Goal: Task Accomplishment & Management: Use online tool/utility

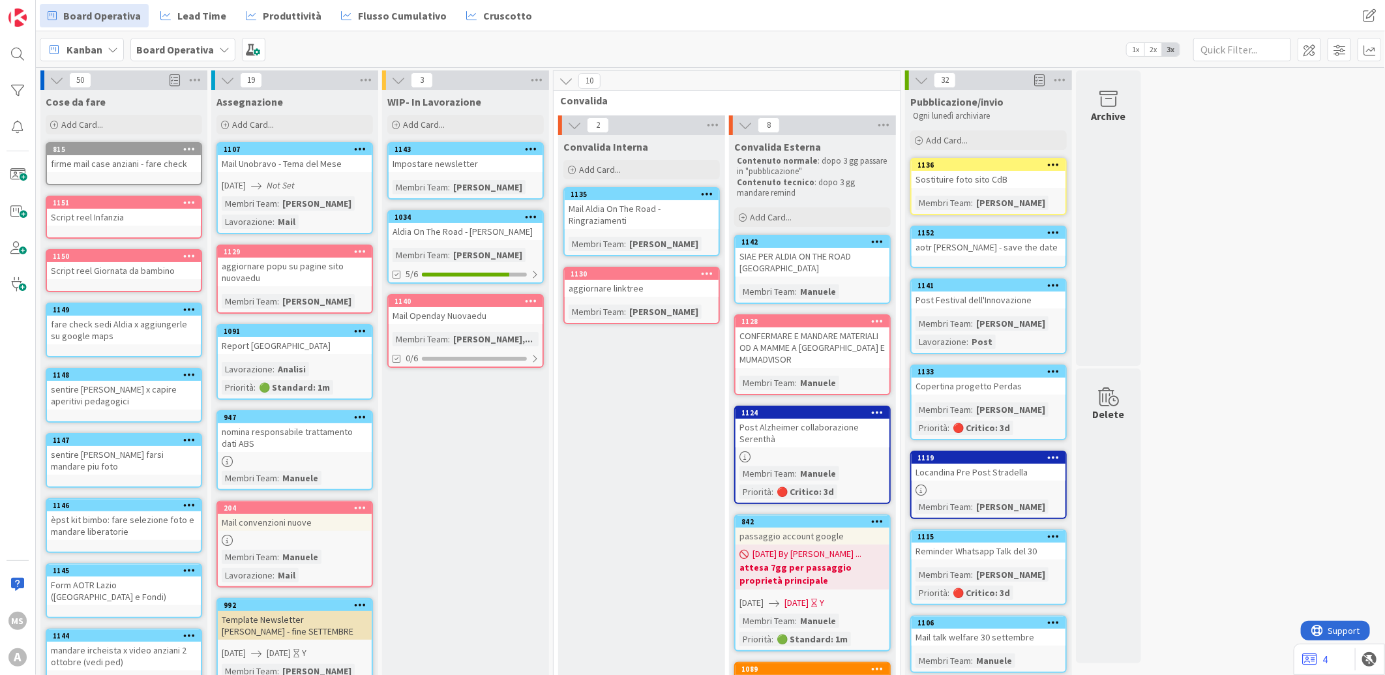
click at [451, 403] on div "WIP- In Lavorazione Add Card... 1143 Impostare newsletter Membri Team : Eleonor…" at bounding box center [465, 648] width 167 height 1117
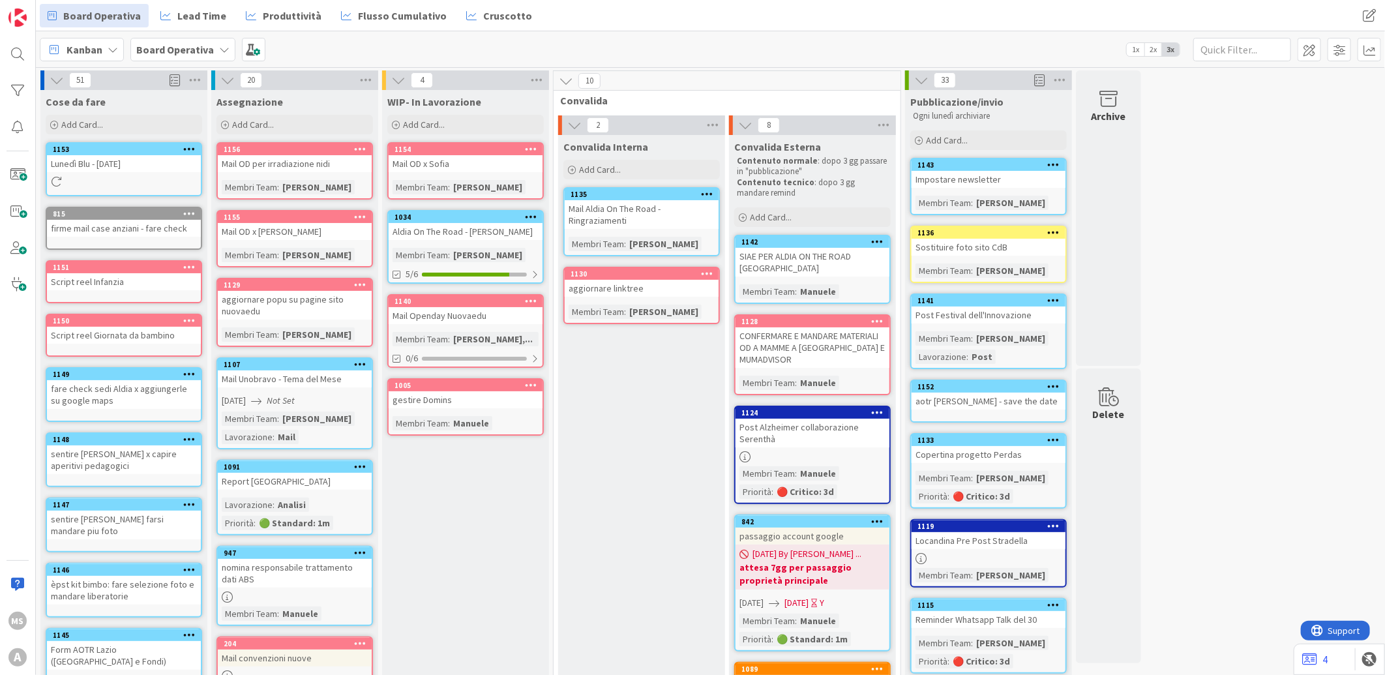
scroll to position [81, 0]
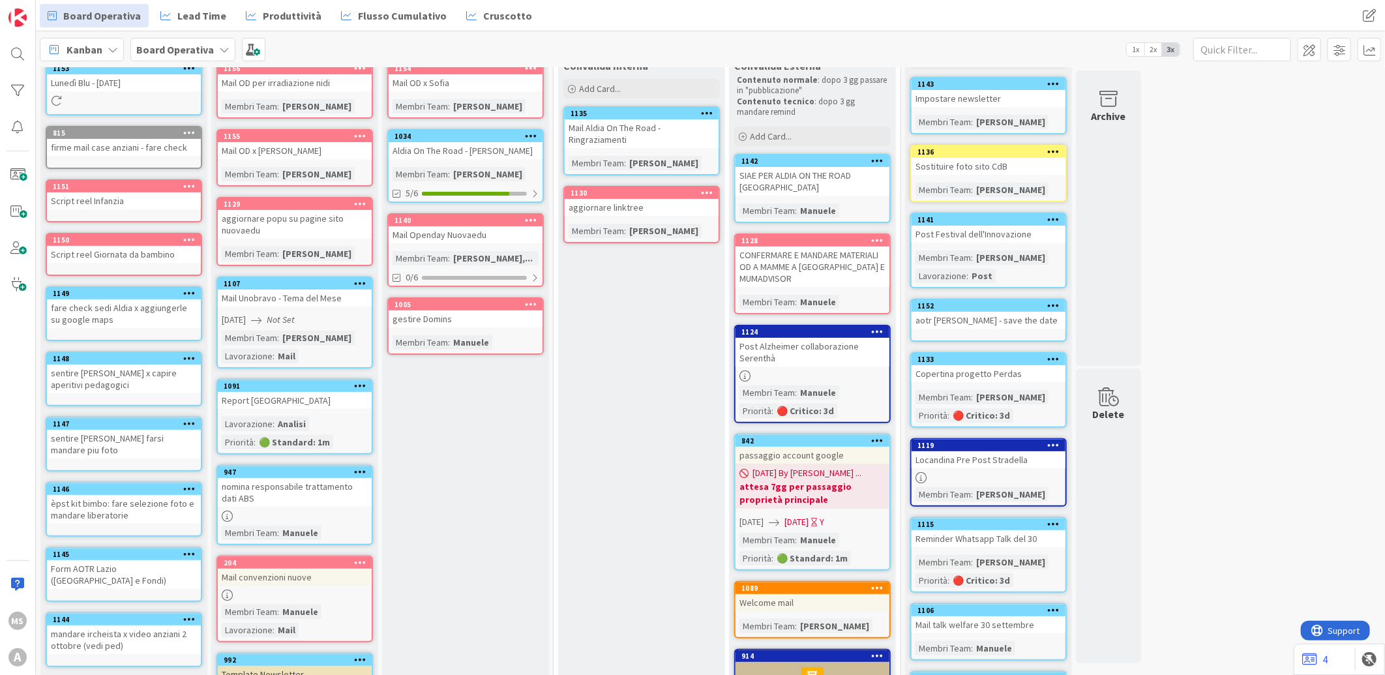
click at [298, 74] on div "Mail OD per irradiazione nidi" at bounding box center [295, 82] width 154 height 17
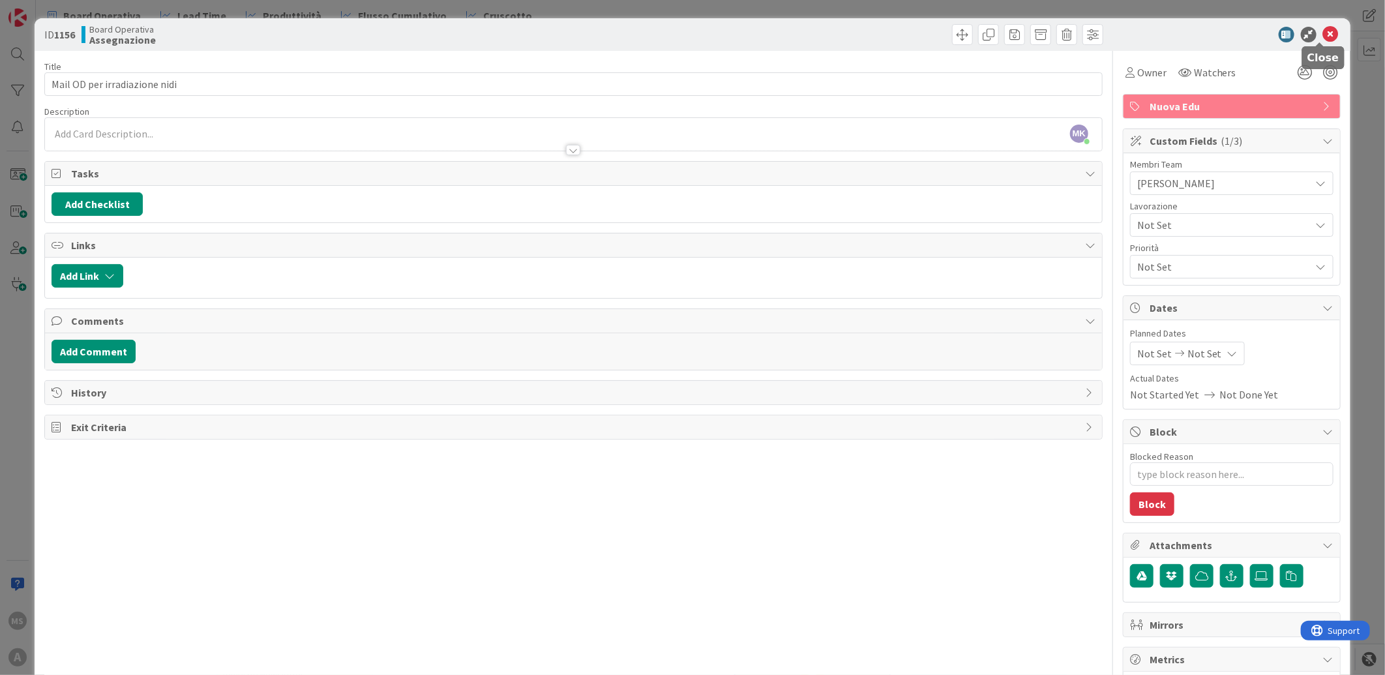
click at [1323, 40] on icon at bounding box center [1331, 35] width 16 height 16
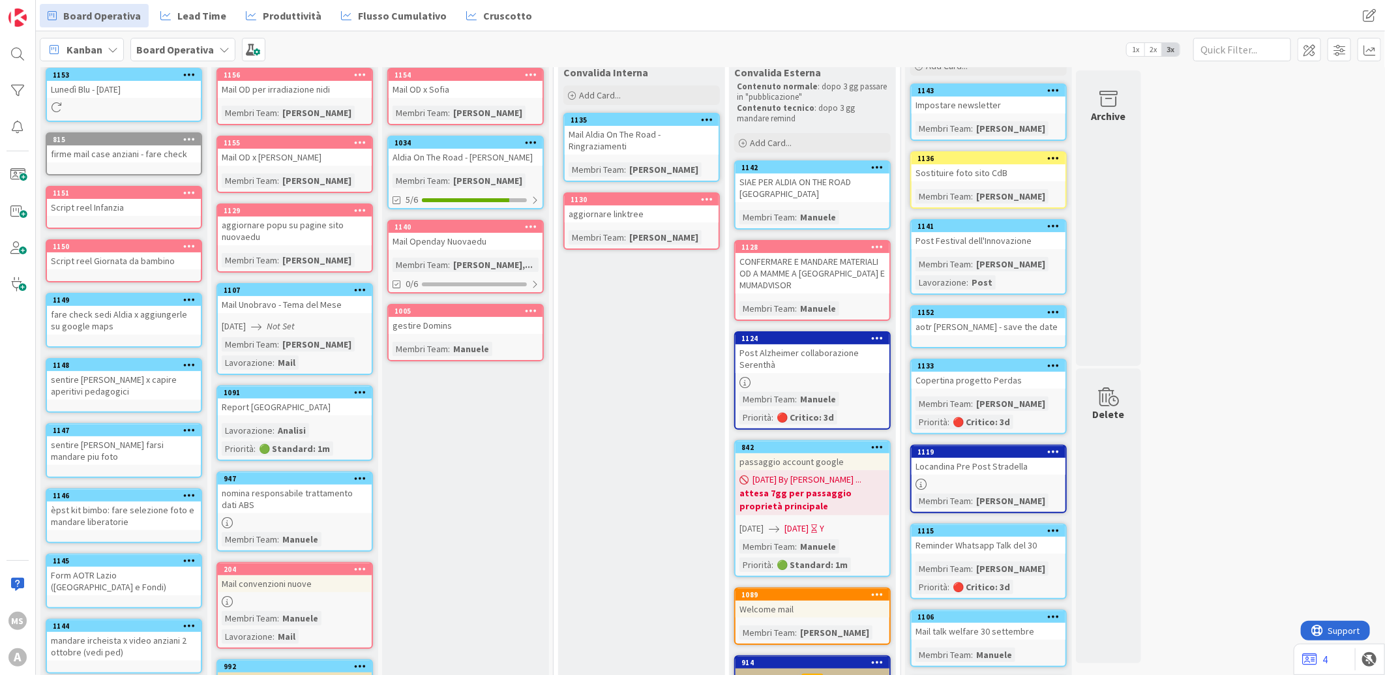
click at [258, 150] on div "Mail OD x [PERSON_NAME]" at bounding box center [295, 157] width 154 height 17
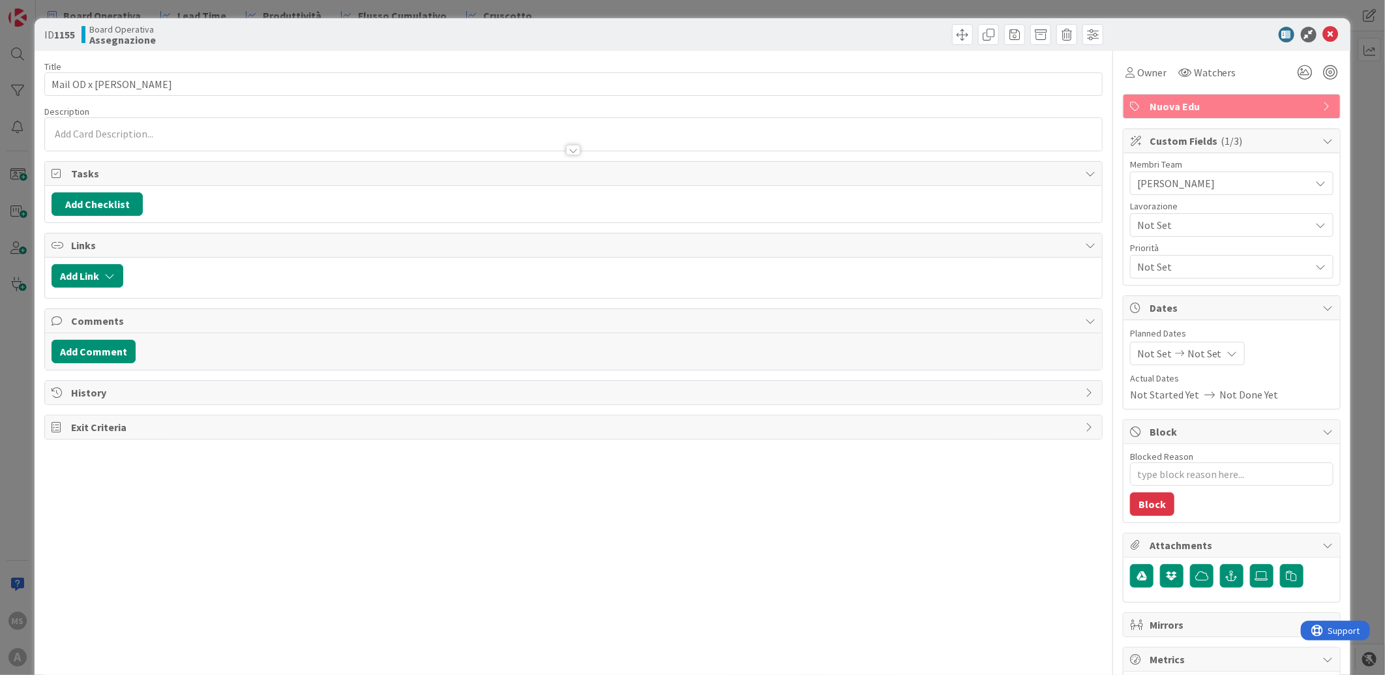
type textarea "x"
click at [1323, 33] on icon at bounding box center [1331, 35] width 16 height 16
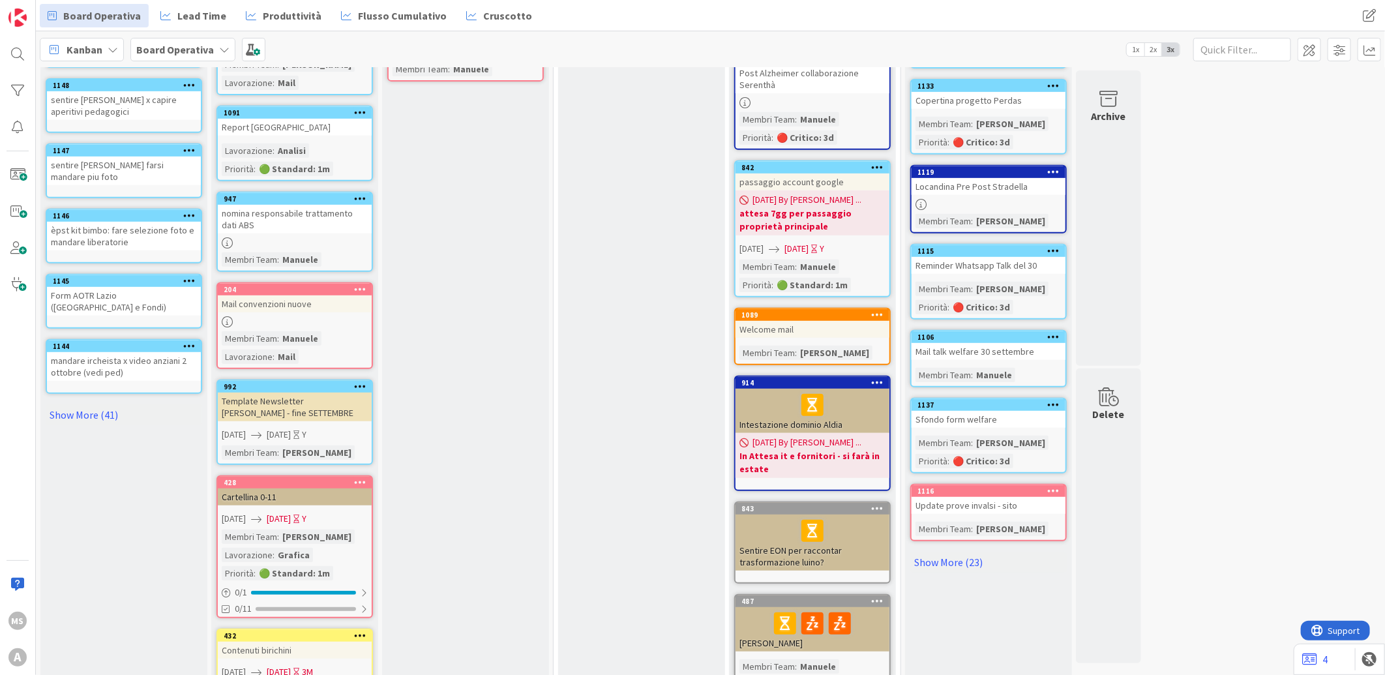
scroll to position [470, 0]
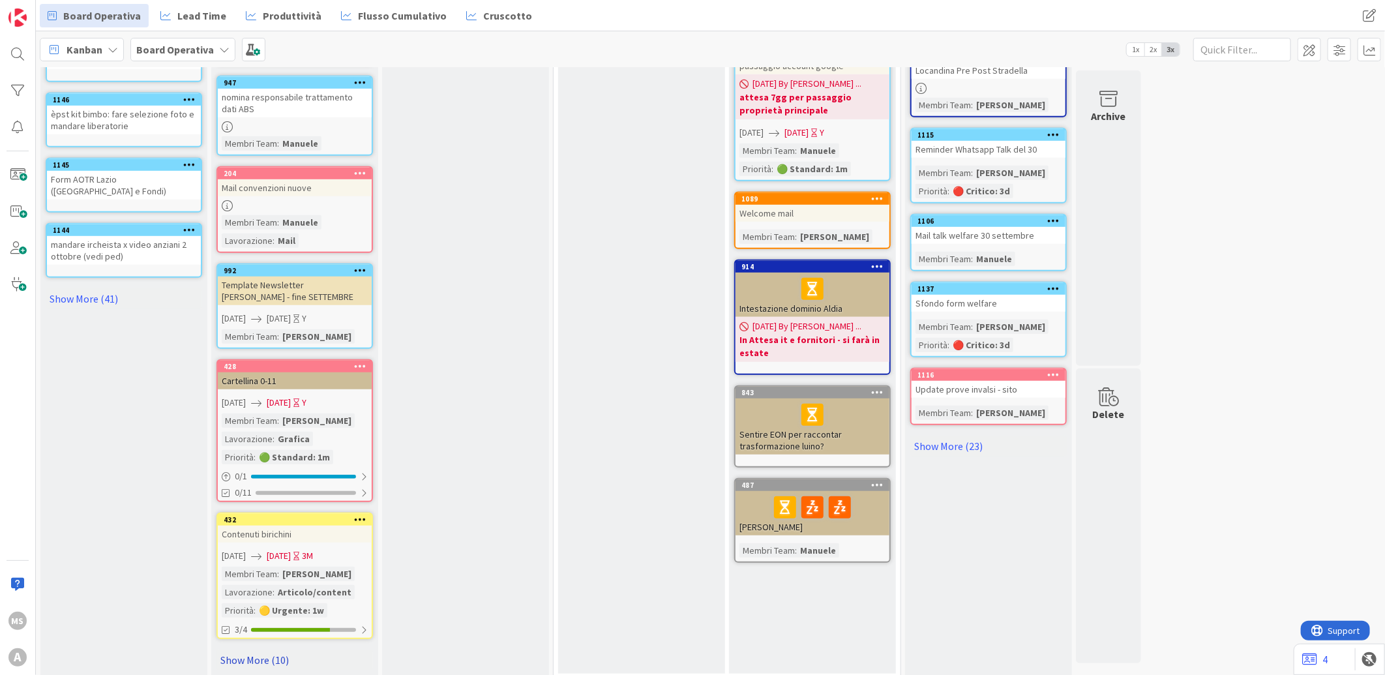
click at [265, 650] on link "Show More (10)" at bounding box center [295, 660] width 157 height 21
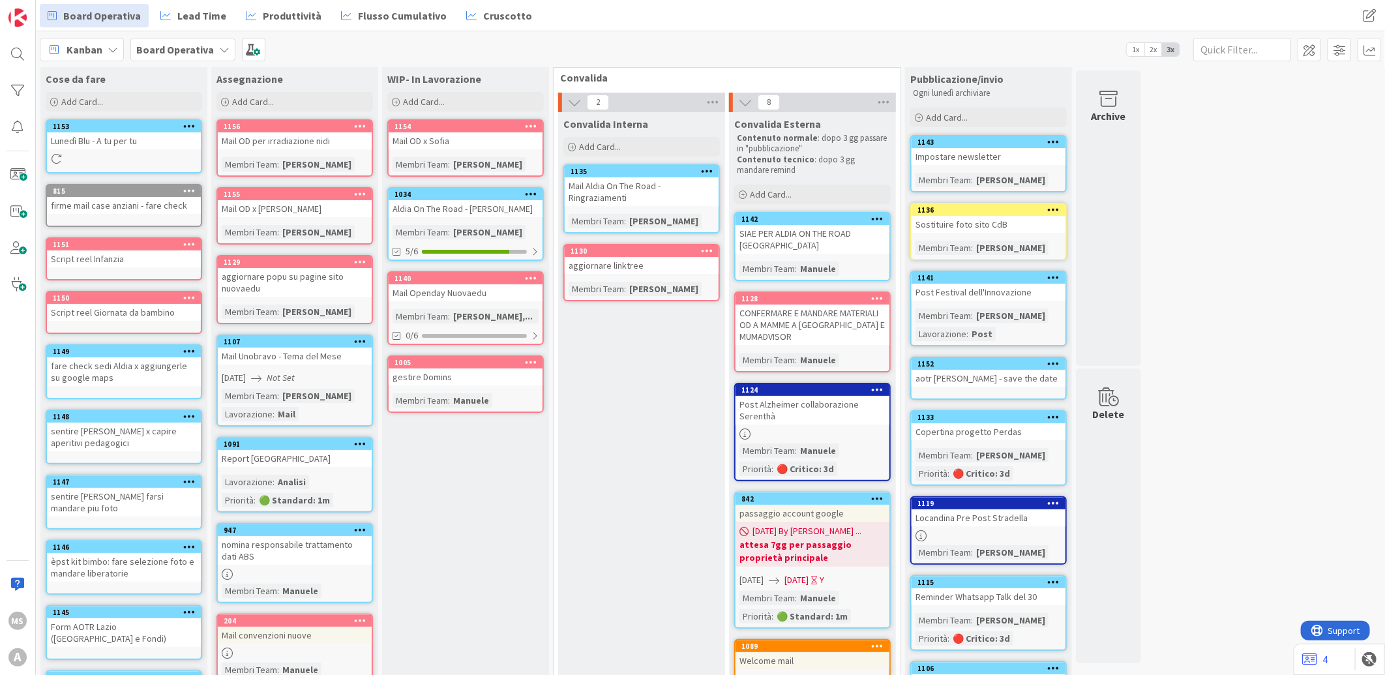
scroll to position [0, 0]
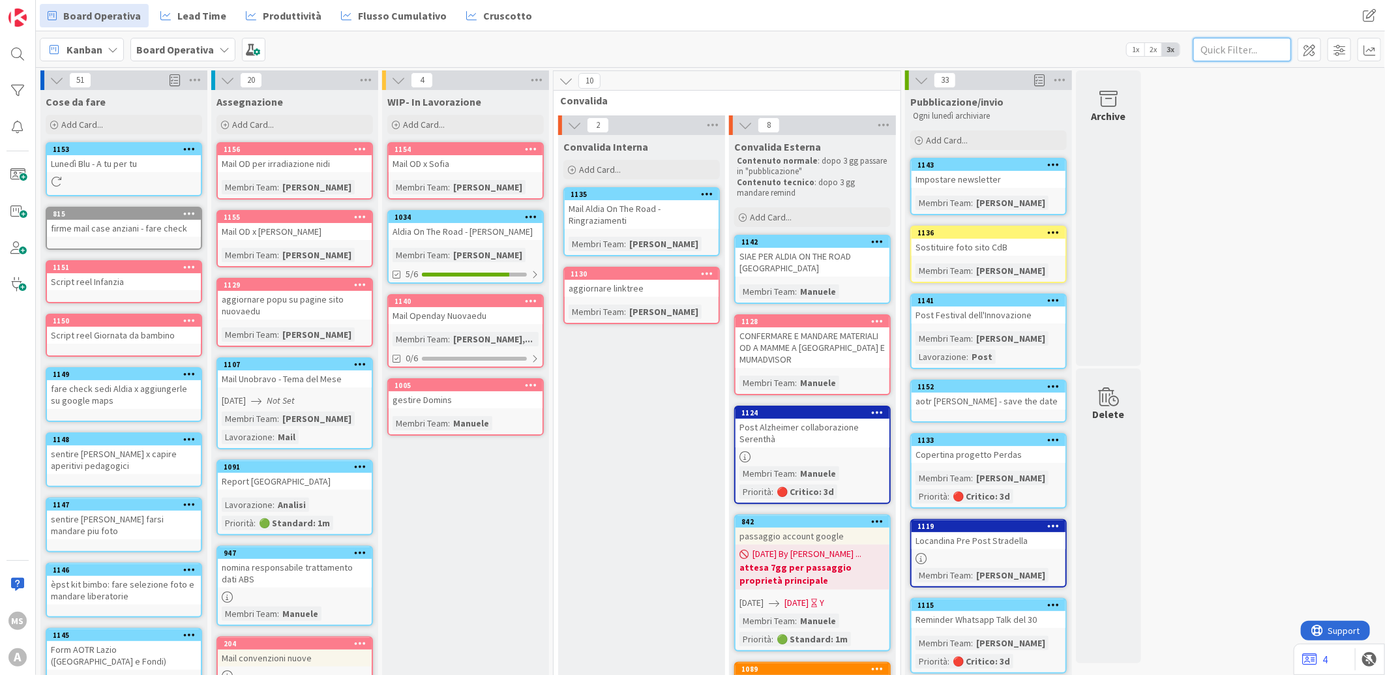
click at [1216, 50] on input "text" at bounding box center [1243, 49] width 98 height 23
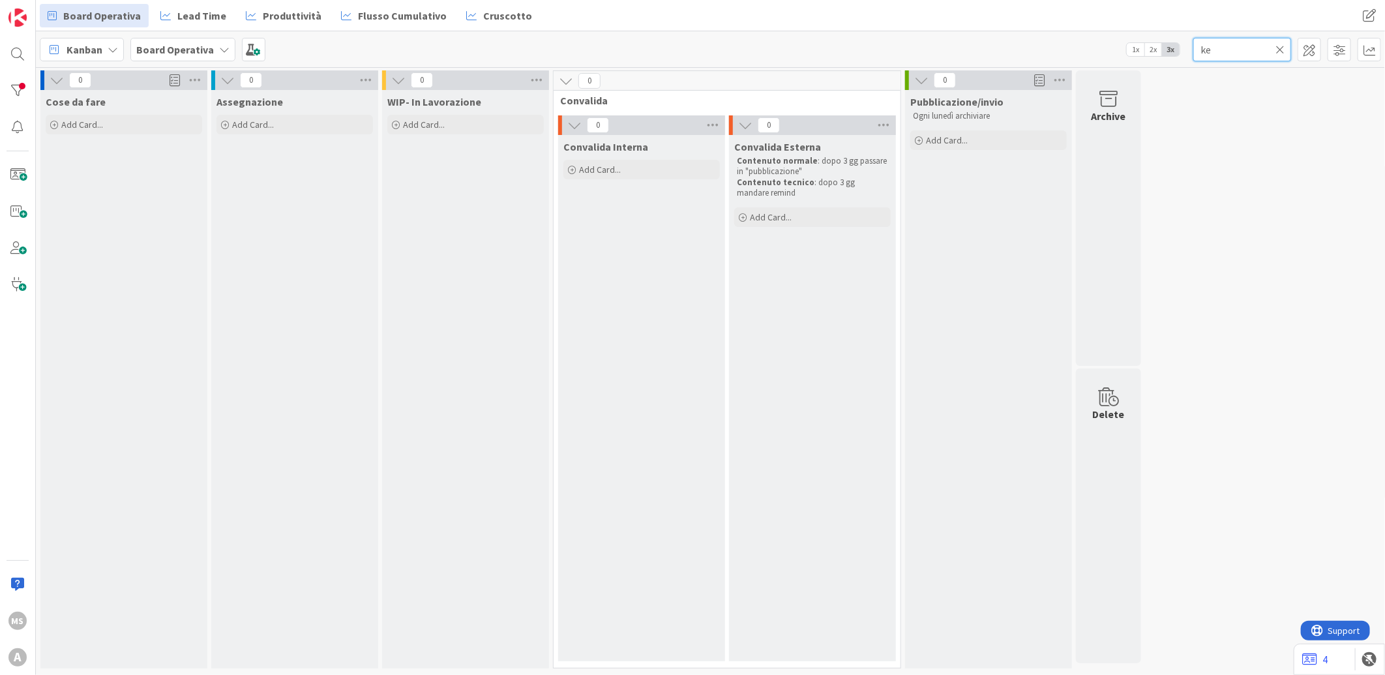
type input "k"
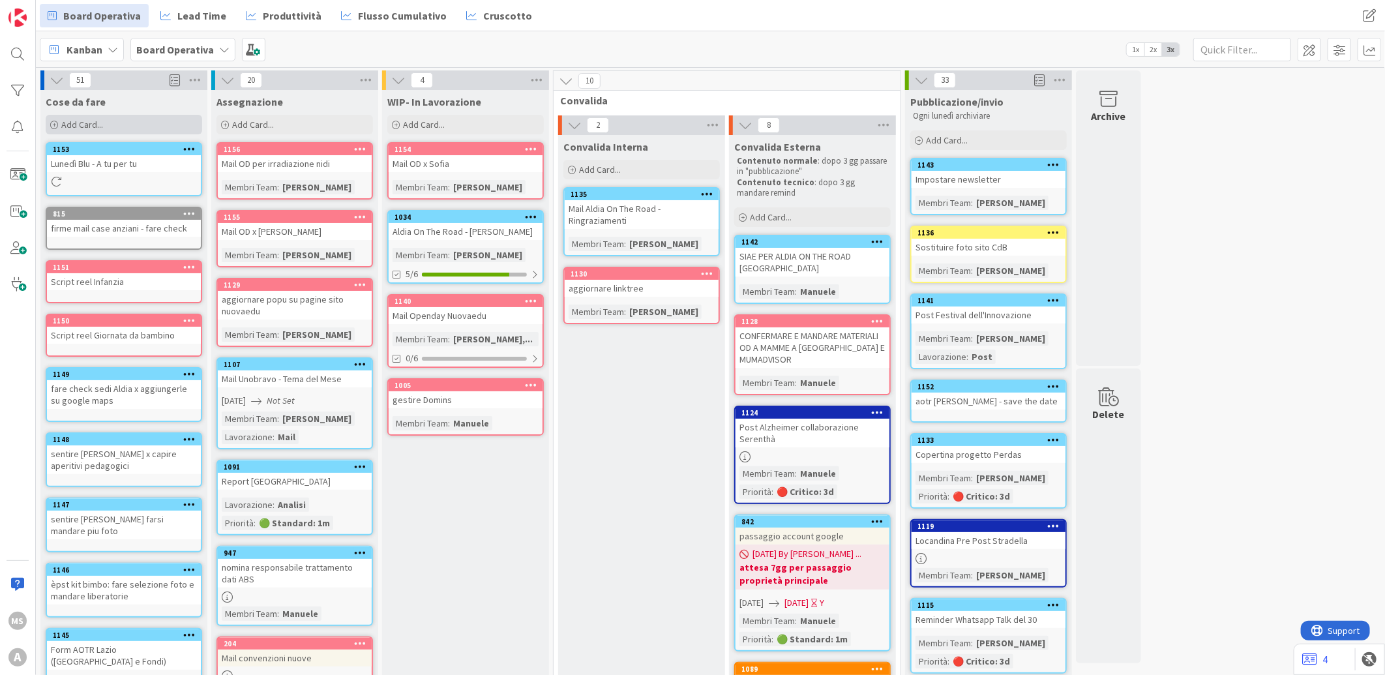
click at [121, 121] on div "Add Card..." at bounding box center [124, 125] width 157 height 20
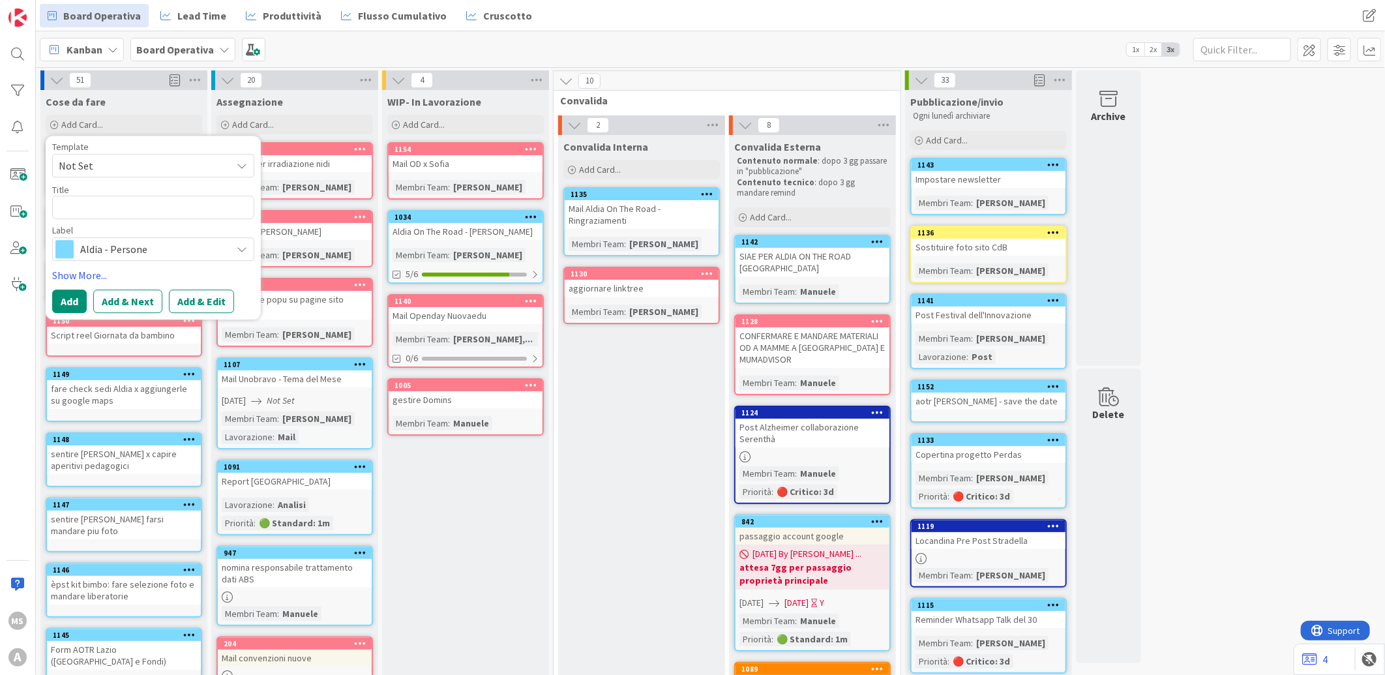
click at [88, 218] on textarea at bounding box center [153, 207] width 202 height 23
type textarea "x"
type textarea "k"
type textarea "x"
type textarea "ke"
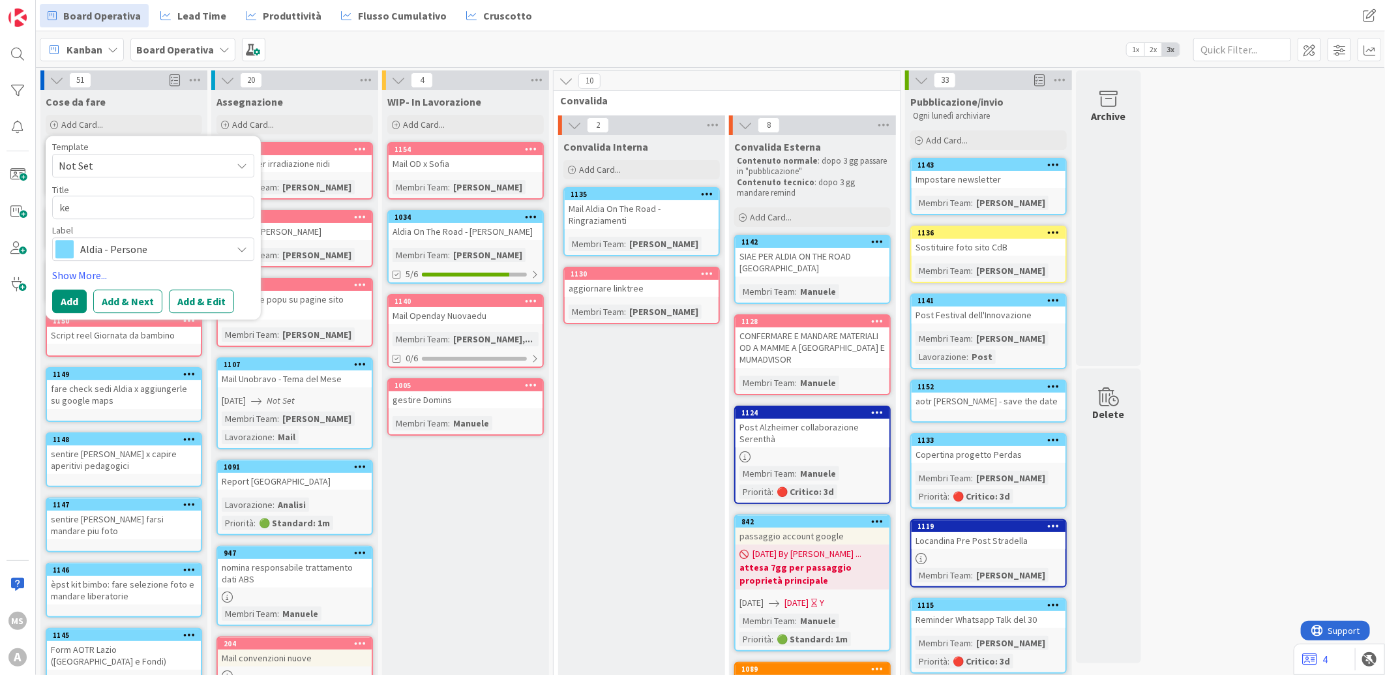
type textarea "x"
type textarea "kei"
type textarea "x"
type textarea "keik"
type textarea "x"
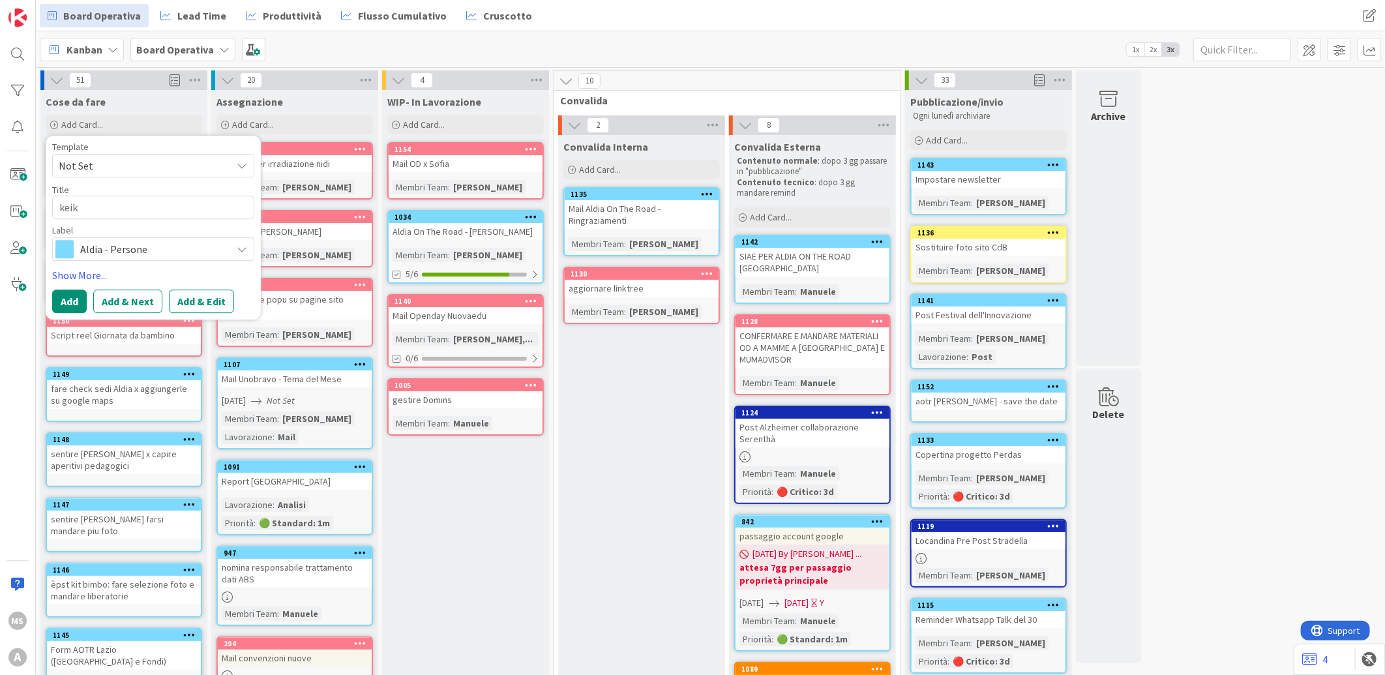
type textarea "keiki"
type textarea "x"
type textarea "keikibu"
type textarea "x"
type textarea "keikibu"
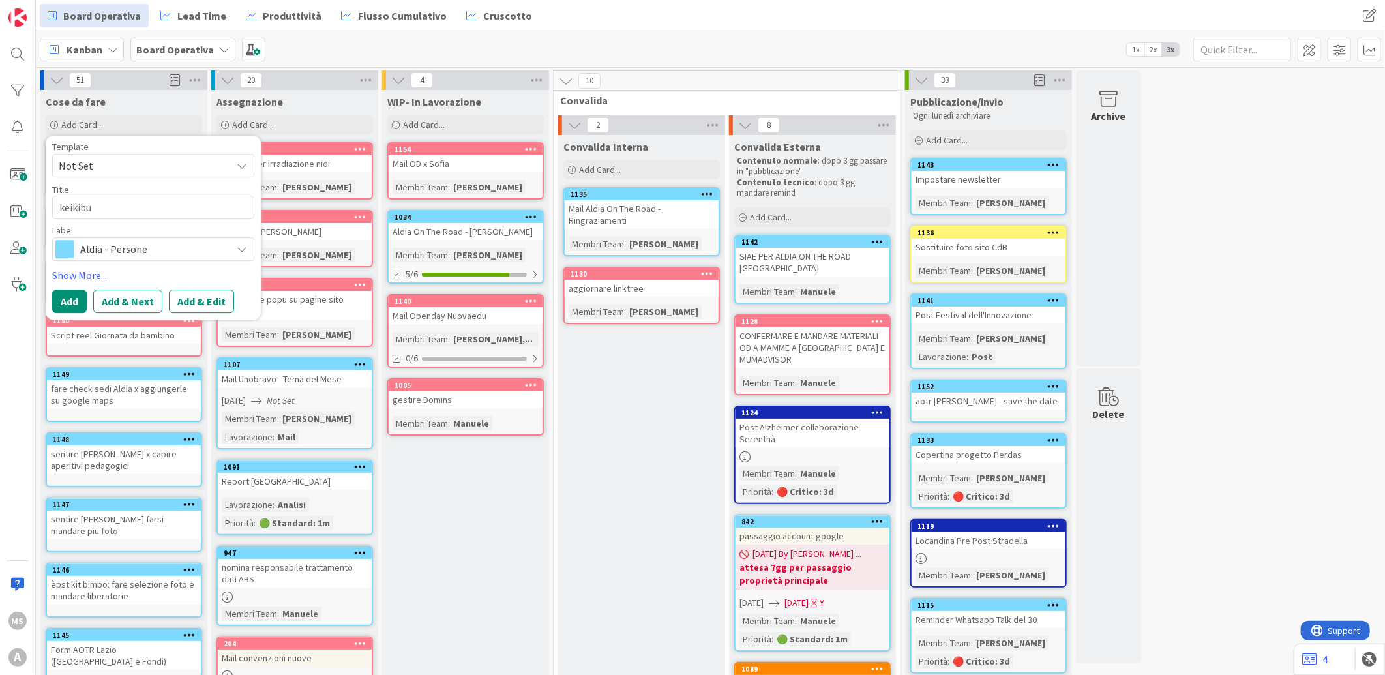
type textarea "x"
type textarea "keikibu o"
type textarea "x"
type textarea "keikibu op"
type textarea "x"
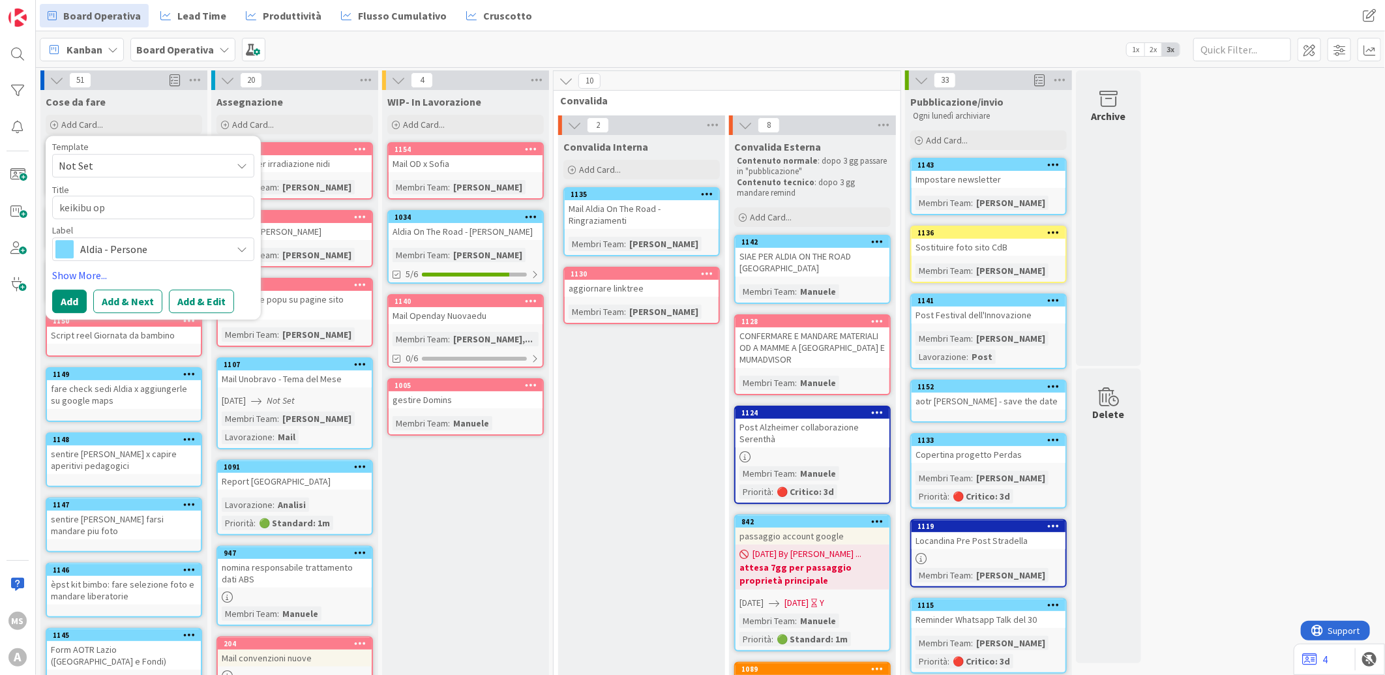
type textarea "keikibu ope"
type textarea "x"
type textarea "keikibu open"
type textarea "x"
type textarea "keikibu opend"
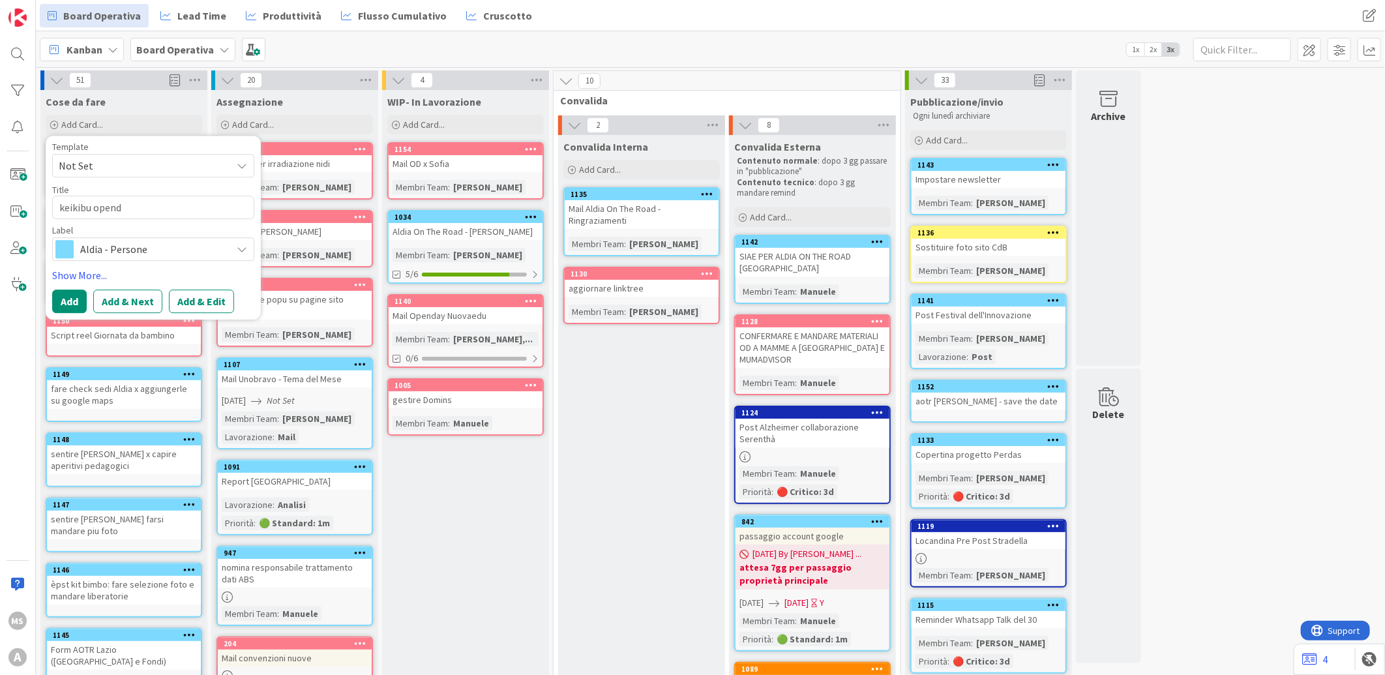
type textarea "x"
type textarea "keikibu openda"
type textarea "x"
type textarea "keikibu openday"
click at [106, 242] on span "Aldia - Persone" at bounding box center [152, 249] width 145 height 18
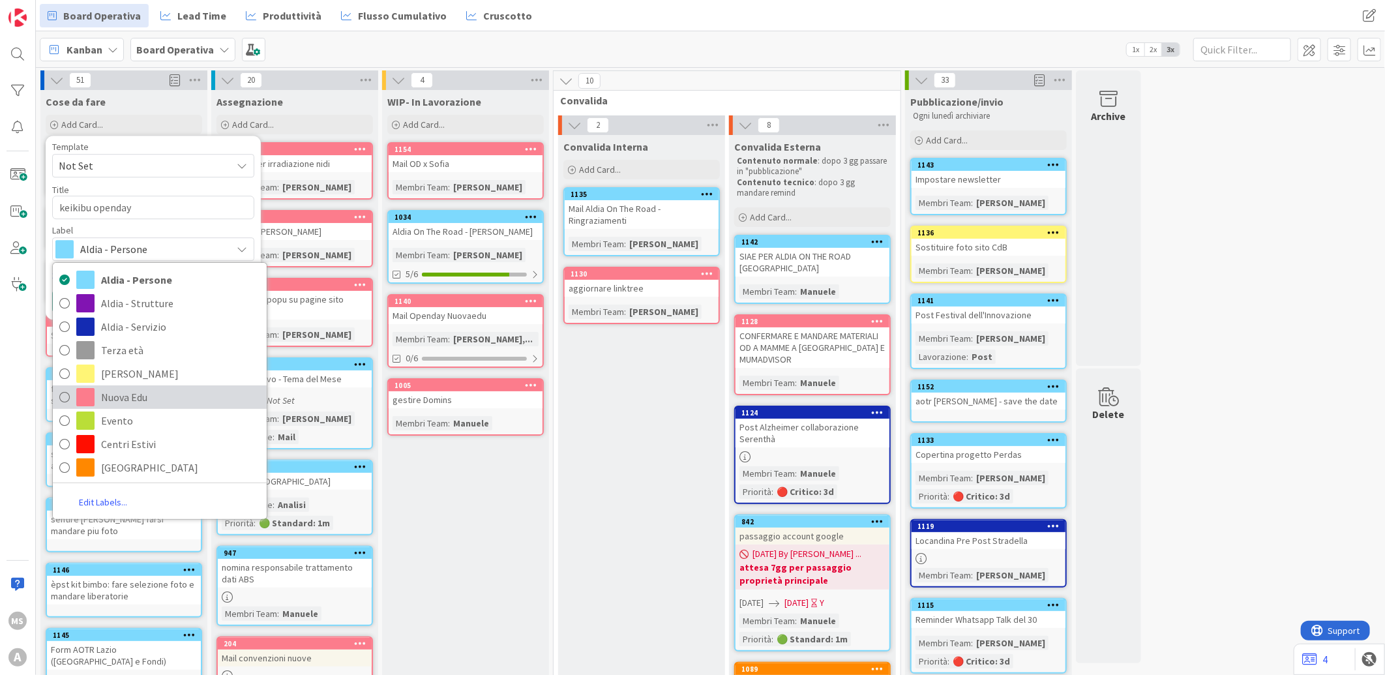
click at [62, 399] on icon at bounding box center [64, 397] width 10 height 20
type textarea "x"
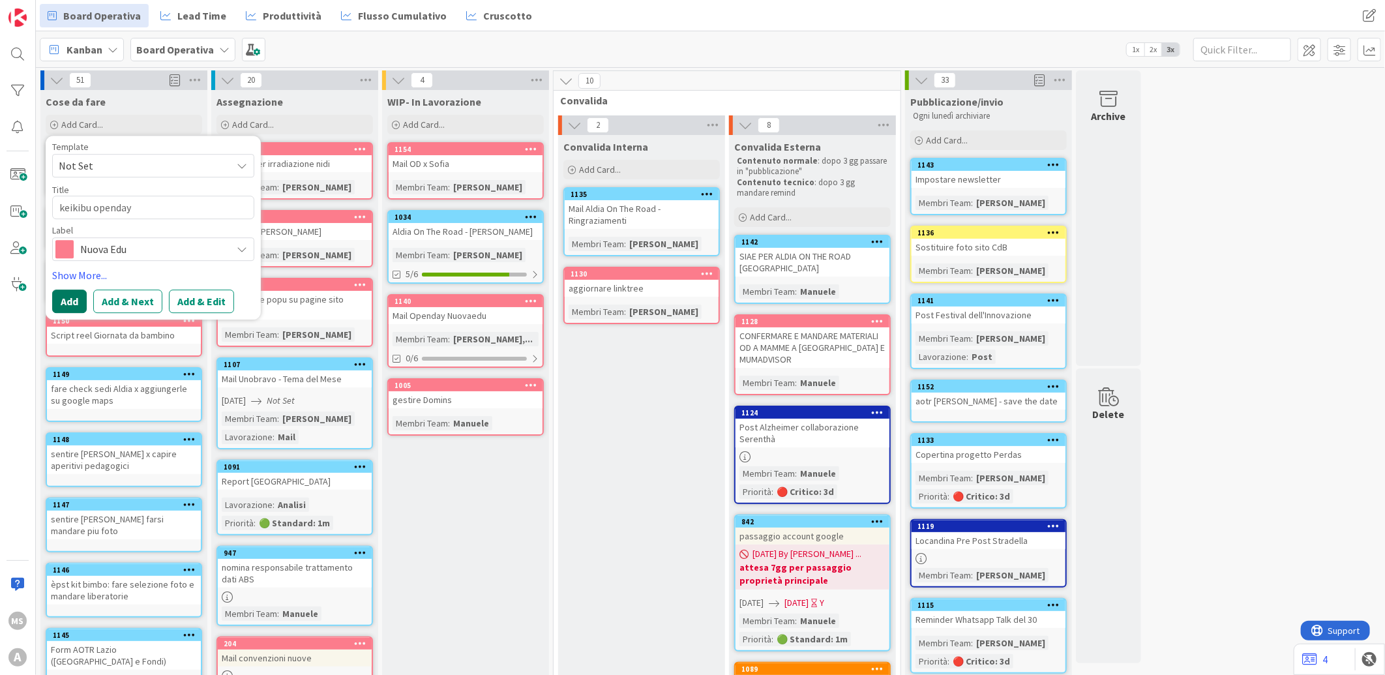
click at [73, 292] on button "Add" at bounding box center [69, 301] width 35 height 23
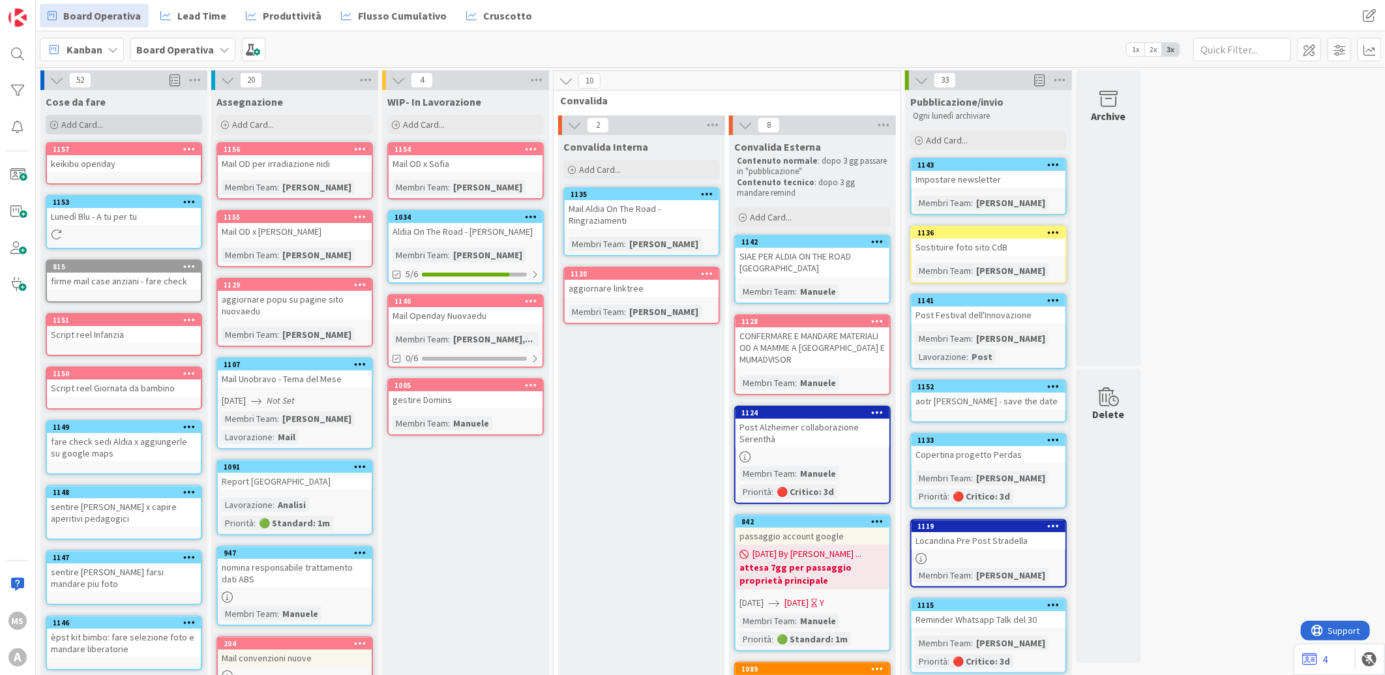
click at [98, 117] on div "Add Card..." at bounding box center [124, 125] width 157 height 20
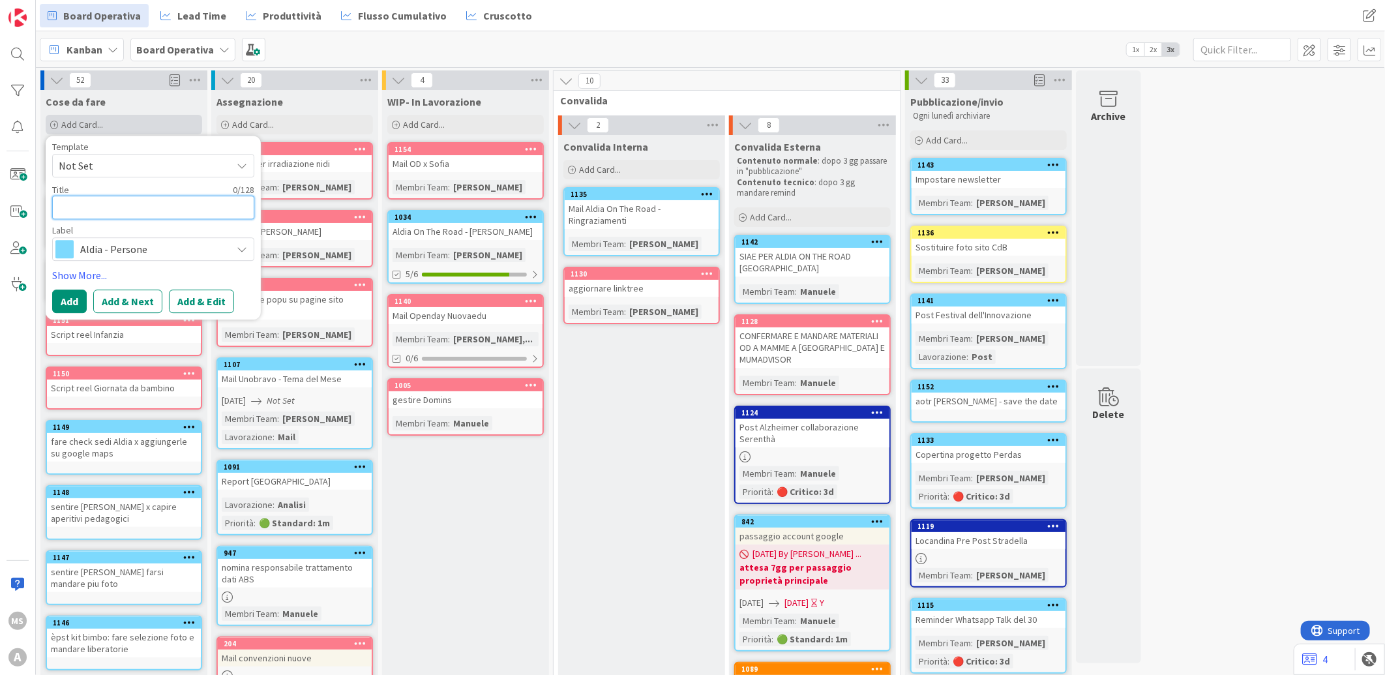
type textarea "x"
type textarea "e"
type textarea "x"
type textarea "ev"
type textarea "x"
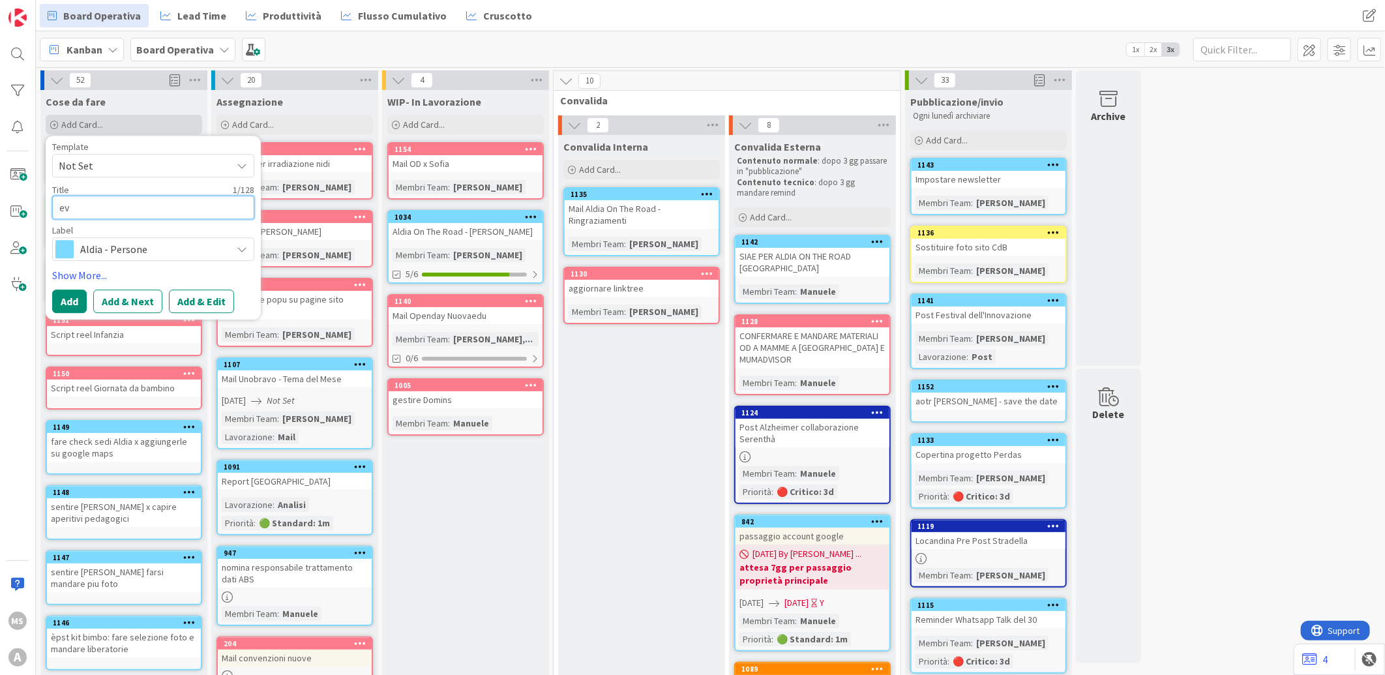
type textarea "eve"
type textarea "x"
type textarea "even"
type textarea "x"
type textarea "event"
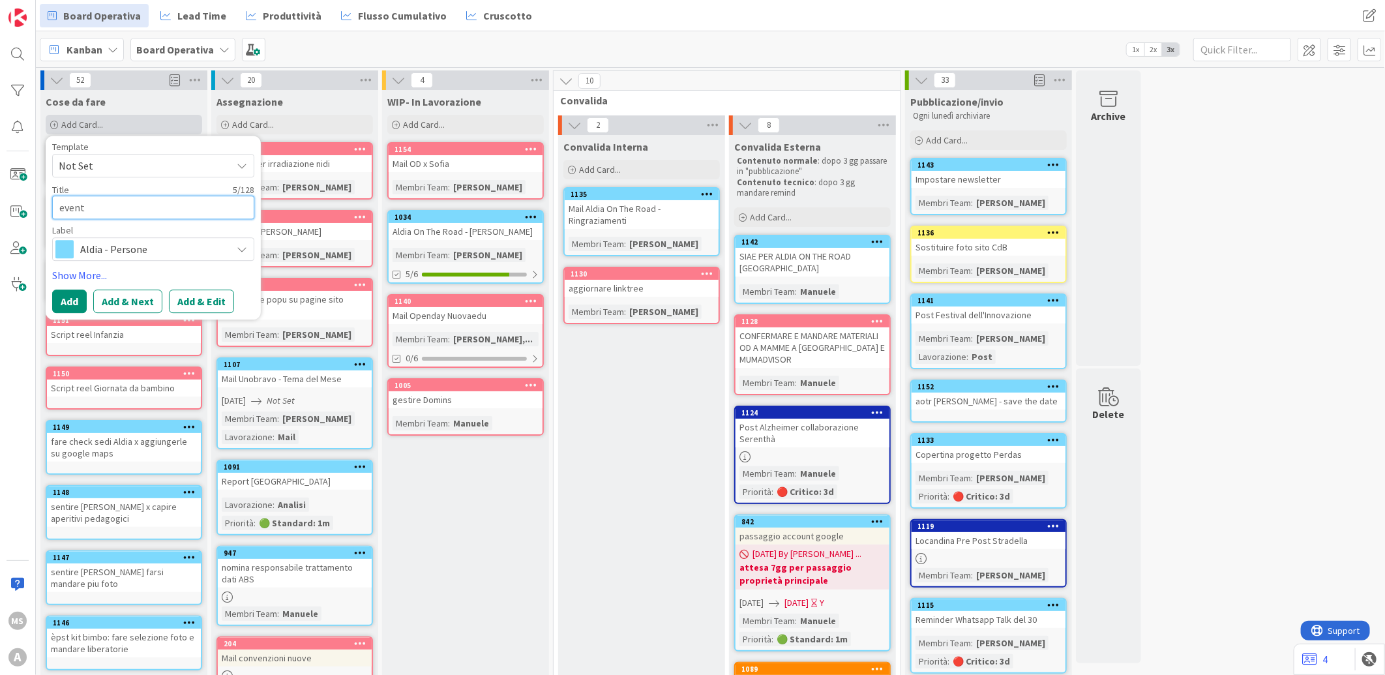
type textarea "x"
type textarea "eventb"
type textarea "x"
type textarea "eventbr"
type textarea "x"
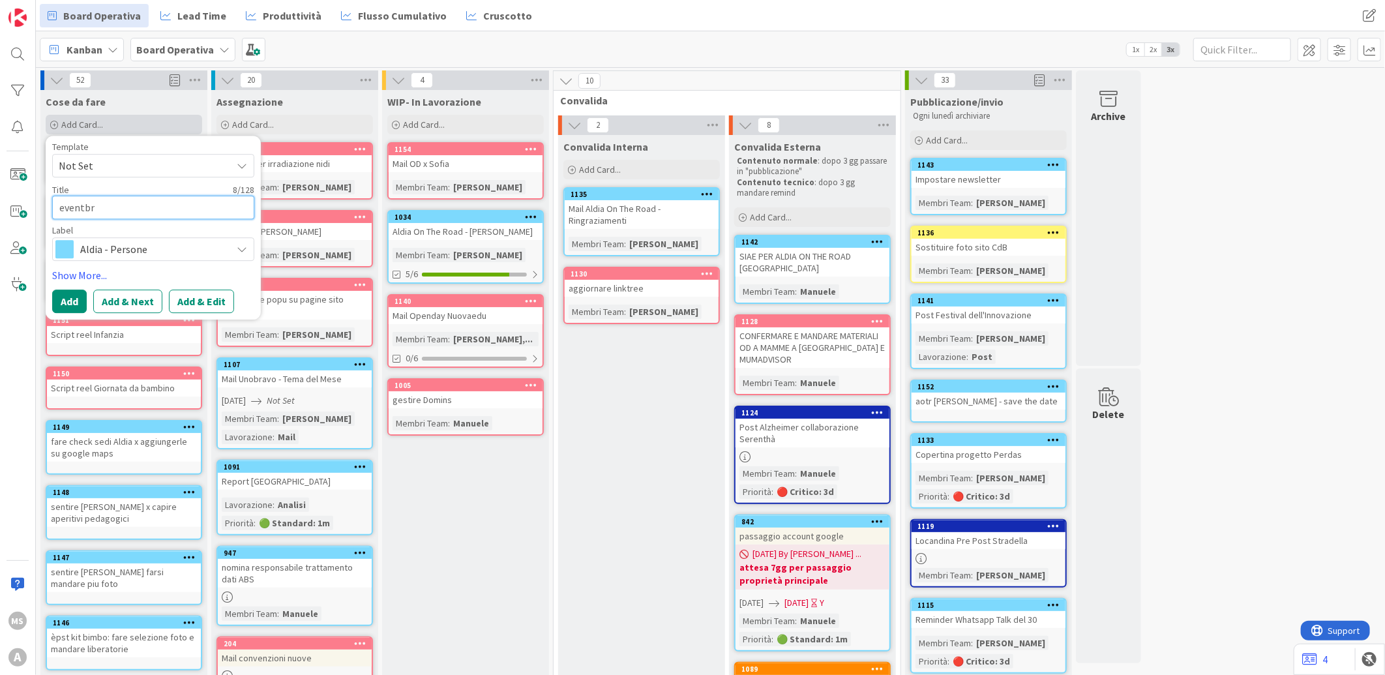
type textarea "eventbri"
type textarea "x"
type textarea "eventbrit"
type textarea "x"
type textarea "eventbrite"
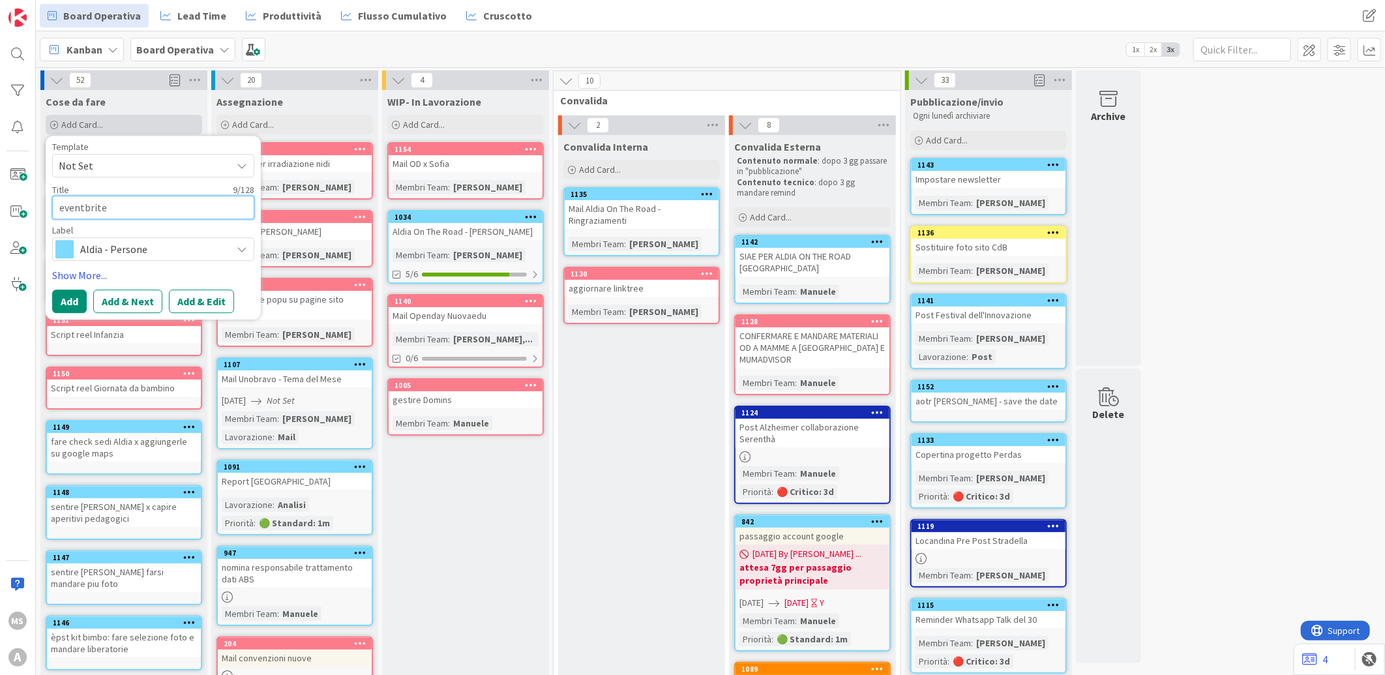
type textarea "x"
type textarea "eventbrite"
type textarea "x"
type textarea "eventbrite o"
type textarea "x"
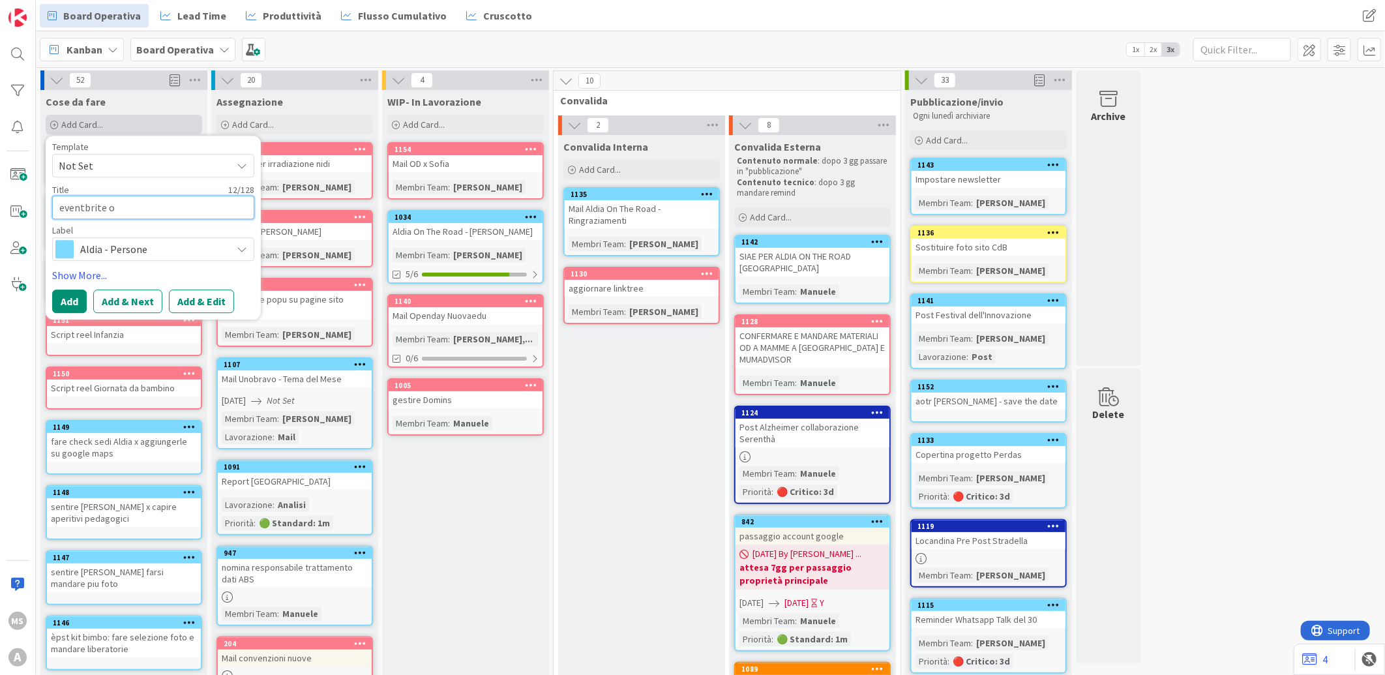
type textarea "eventbrite op"
type textarea "x"
type textarea "eventbrite ope"
type textarea "x"
type textarea "eventbrite open"
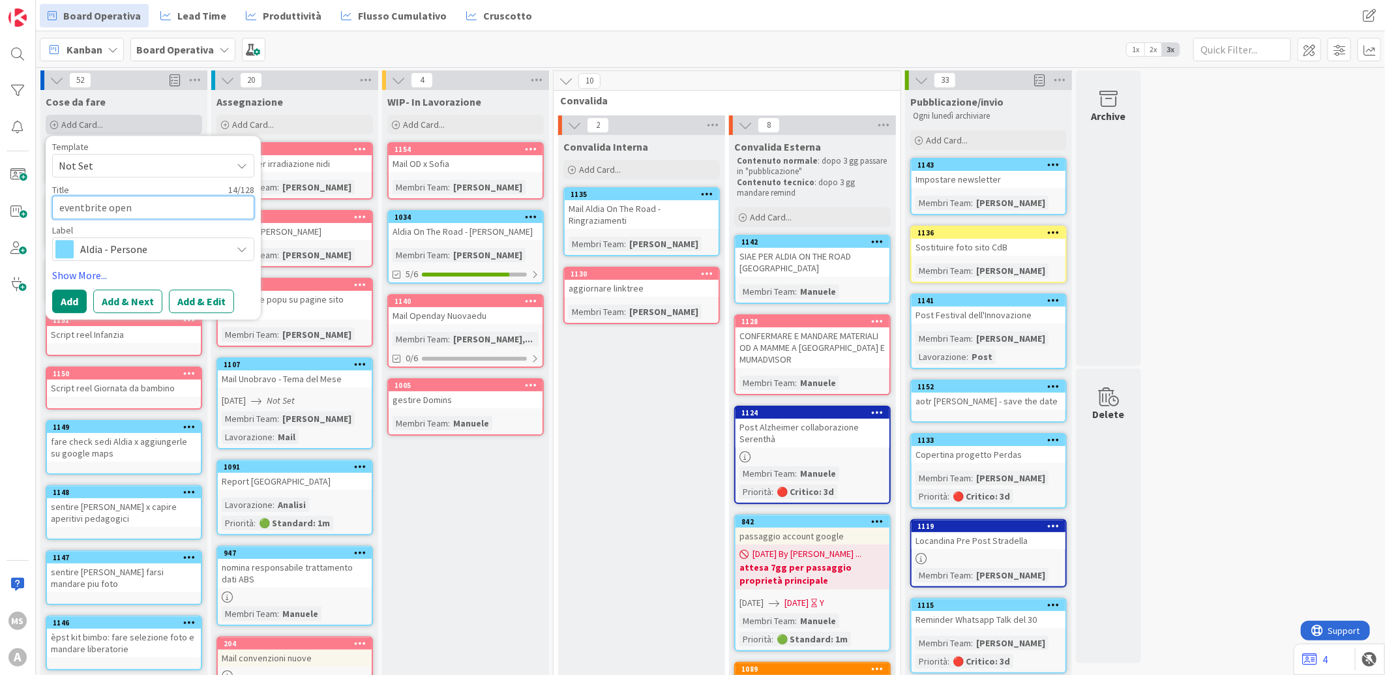
type textarea "x"
type textarea "eventbrite opend"
type textarea "x"
type textarea "eventbrite openda"
type textarea "x"
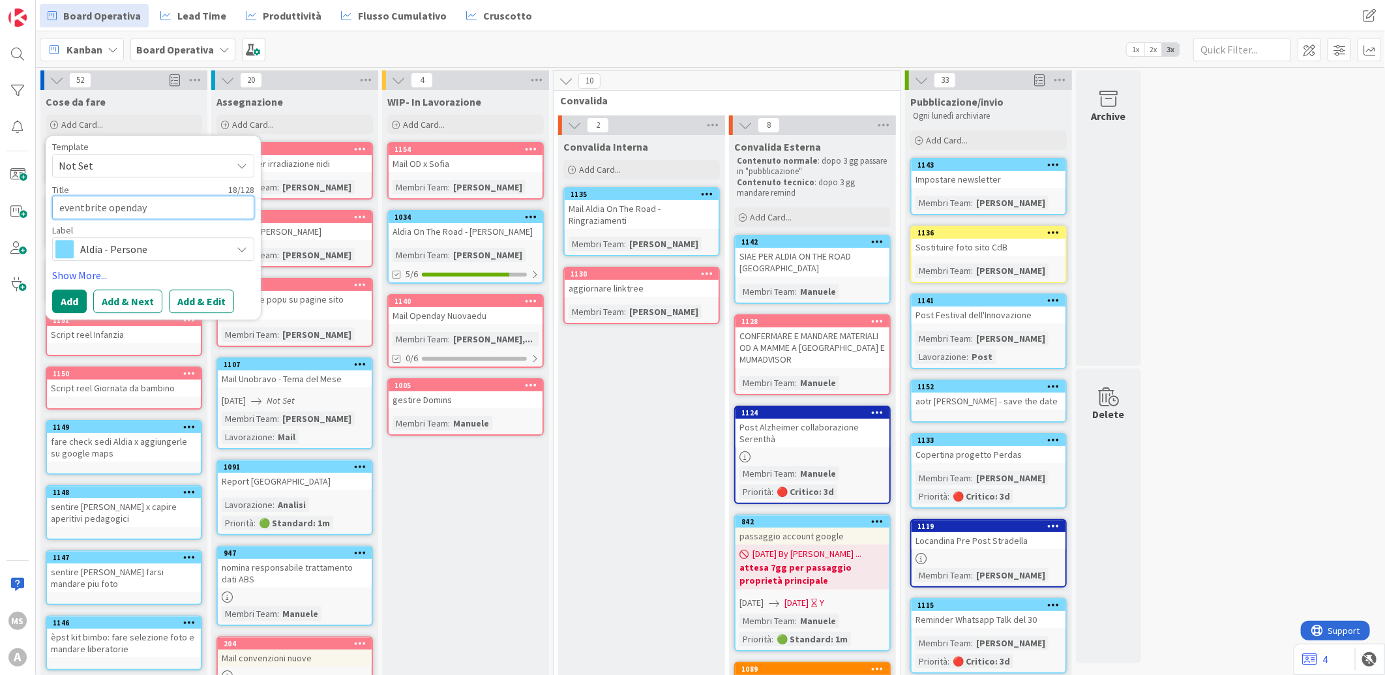
type textarea "eventbrite openday"
click at [92, 250] on span "Aldia - Persone" at bounding box center [152, 249] width 145 height 18
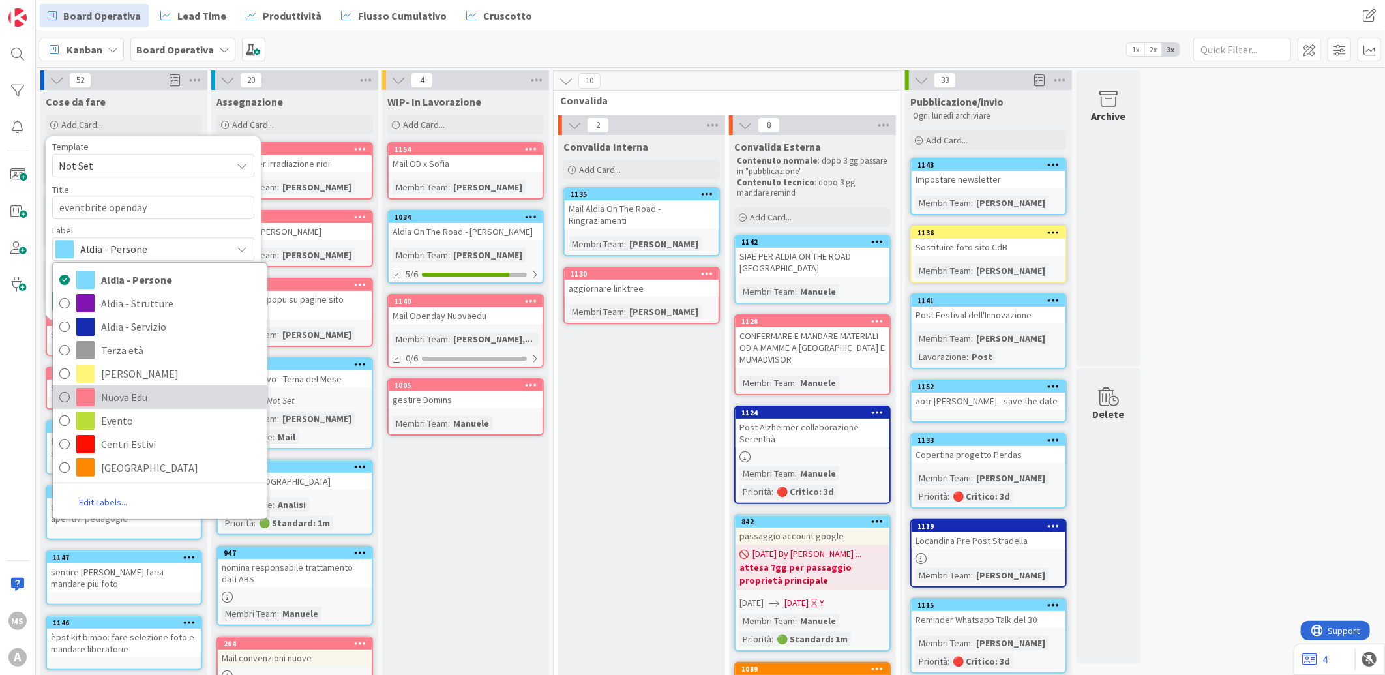
click at [61, 391] on icon at bounding box center [64, 397] width 10 height 20
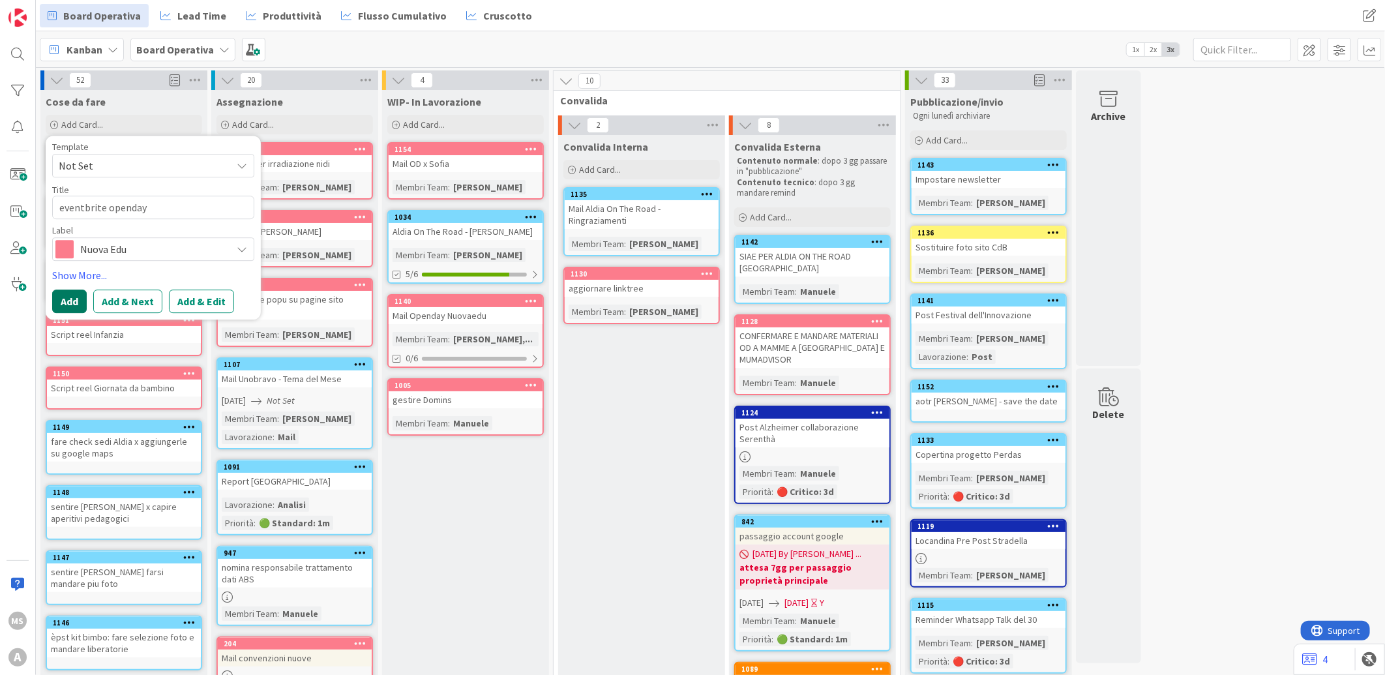
click at [68, 310] on button "Add" at bounding box center [69, 301] width 35 height 23
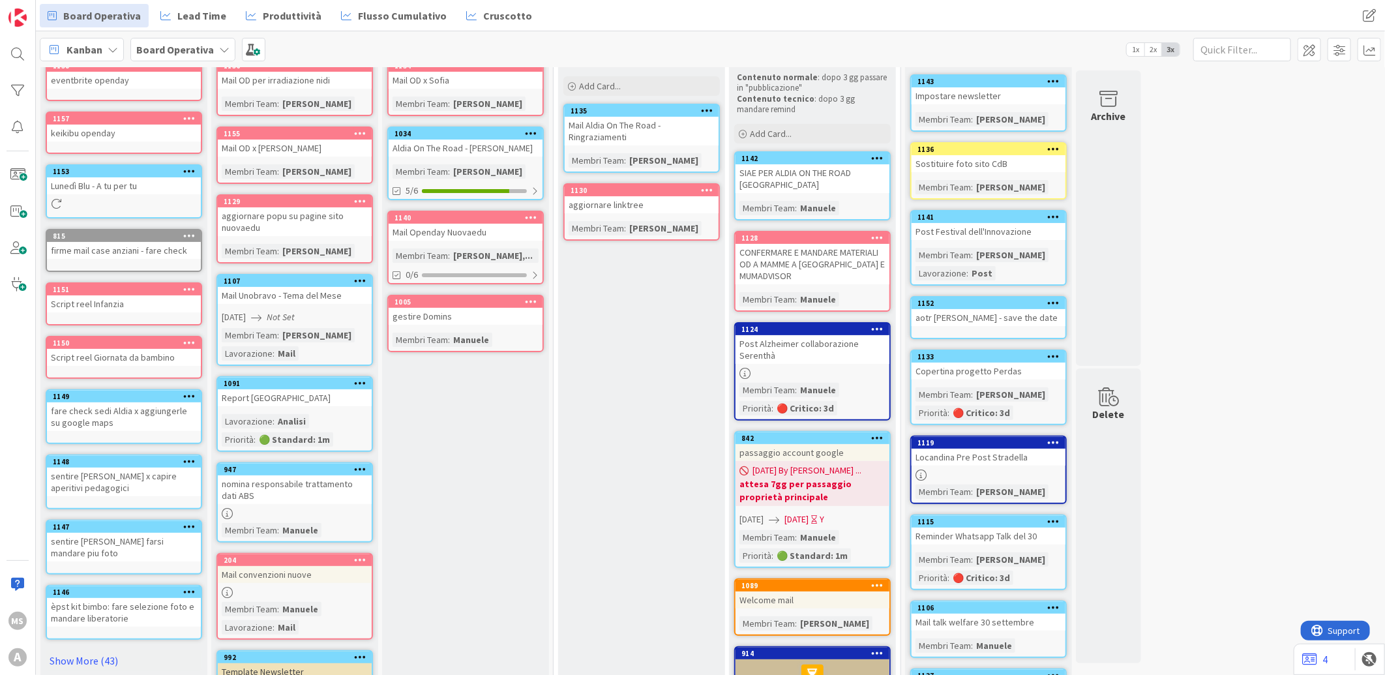
scroll to position [94, 0]
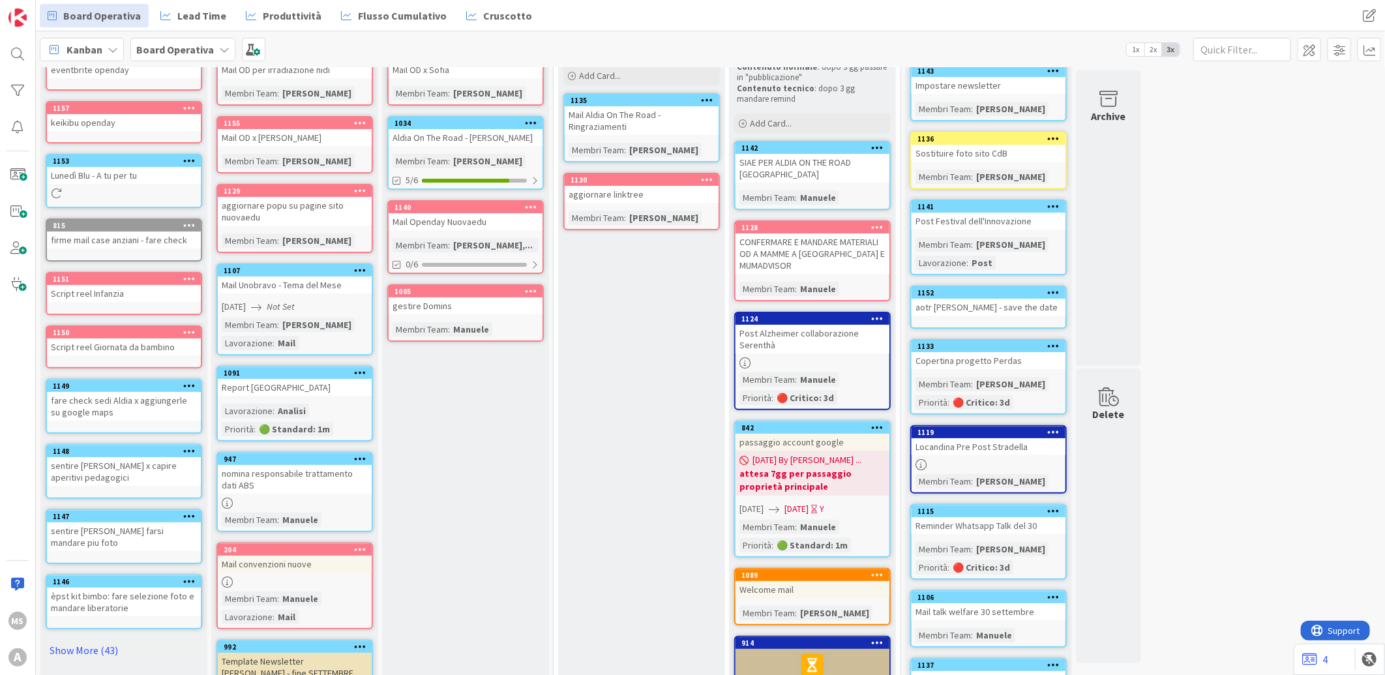
click at [155, 340] on div "Script reel Giornata da bambino" at bounding box center [124, 346] width 154 height 17
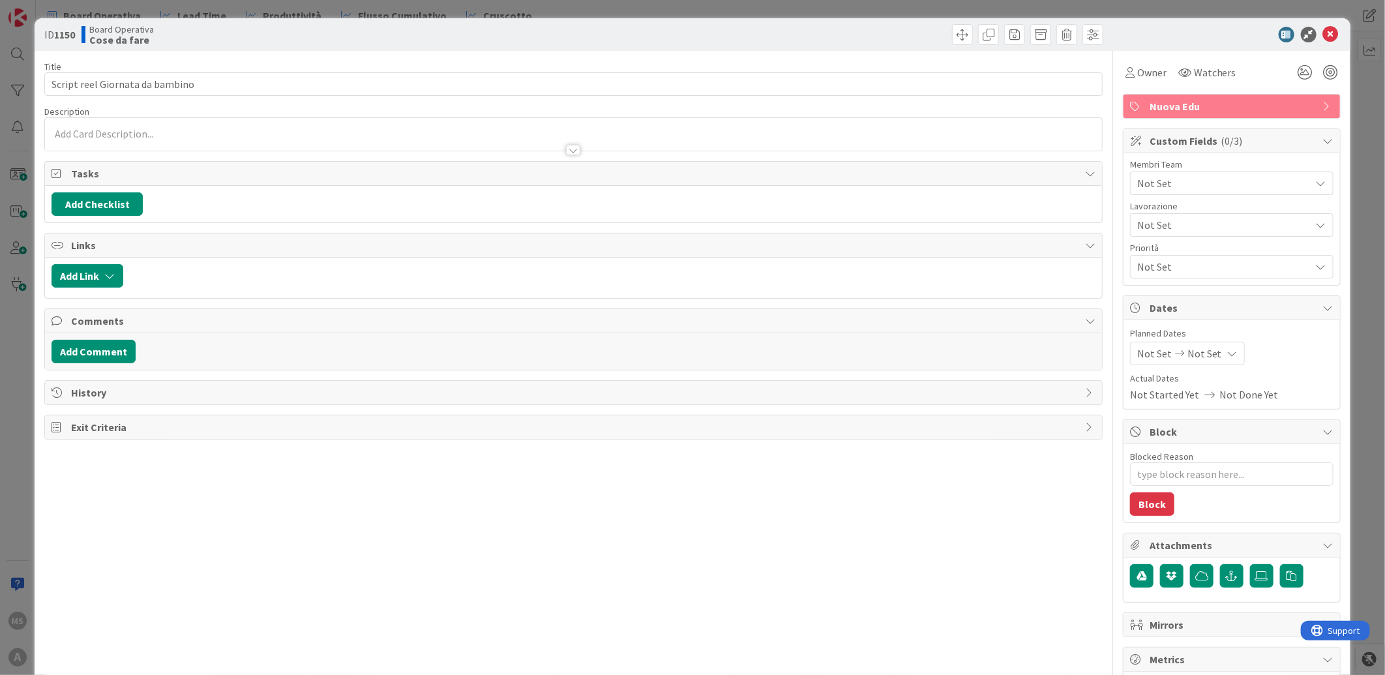
type textarea "x"
click at [0, 252] on html "MS A Board Operativa Lead Time Produttività Flusso Cumulativo Cruscotto Board O…" at bounding box center [692, 337] width 1385 height 675
click at [18, 5] on div "ID 1150 Board Operativa Cose da fare Title 31 / 128 Script reel Giornata da bam…" at bounding box center [692, 337] width 1385 height 675
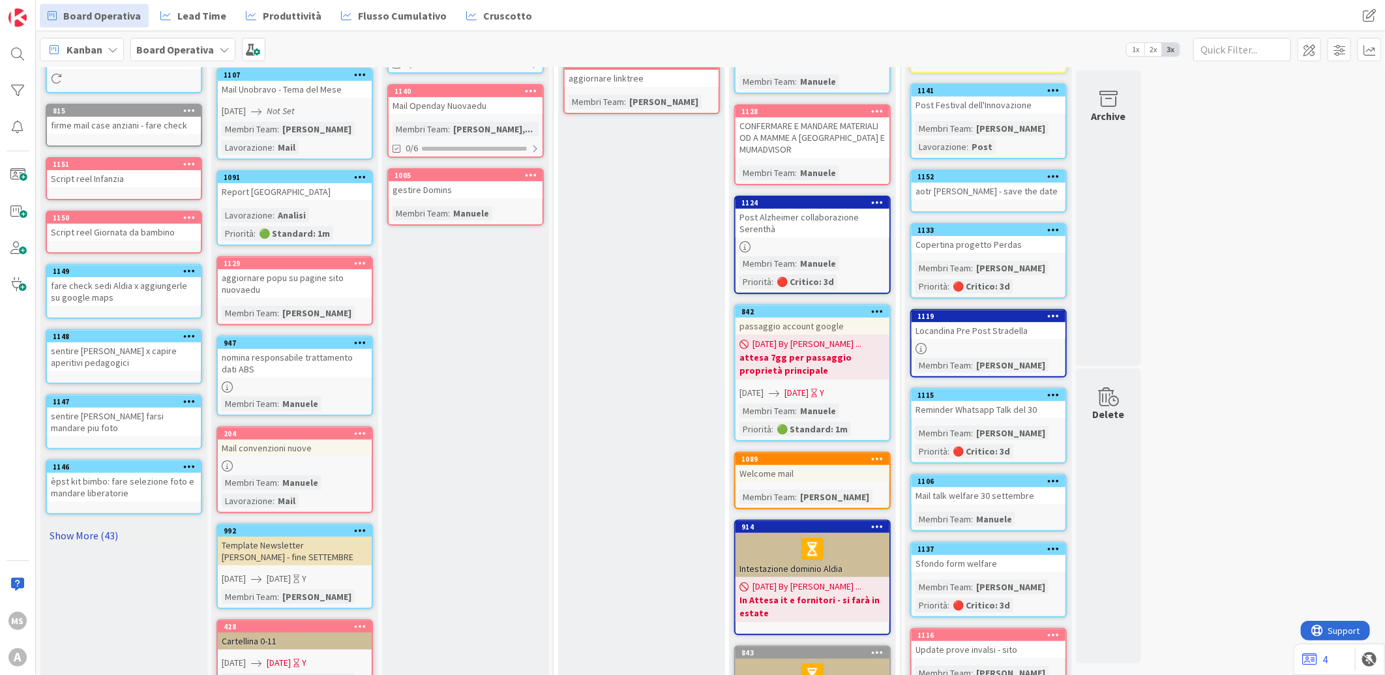
click at [100, 525] on link "Show More (43)" at bounding box center [124, 535] width 157 height 21
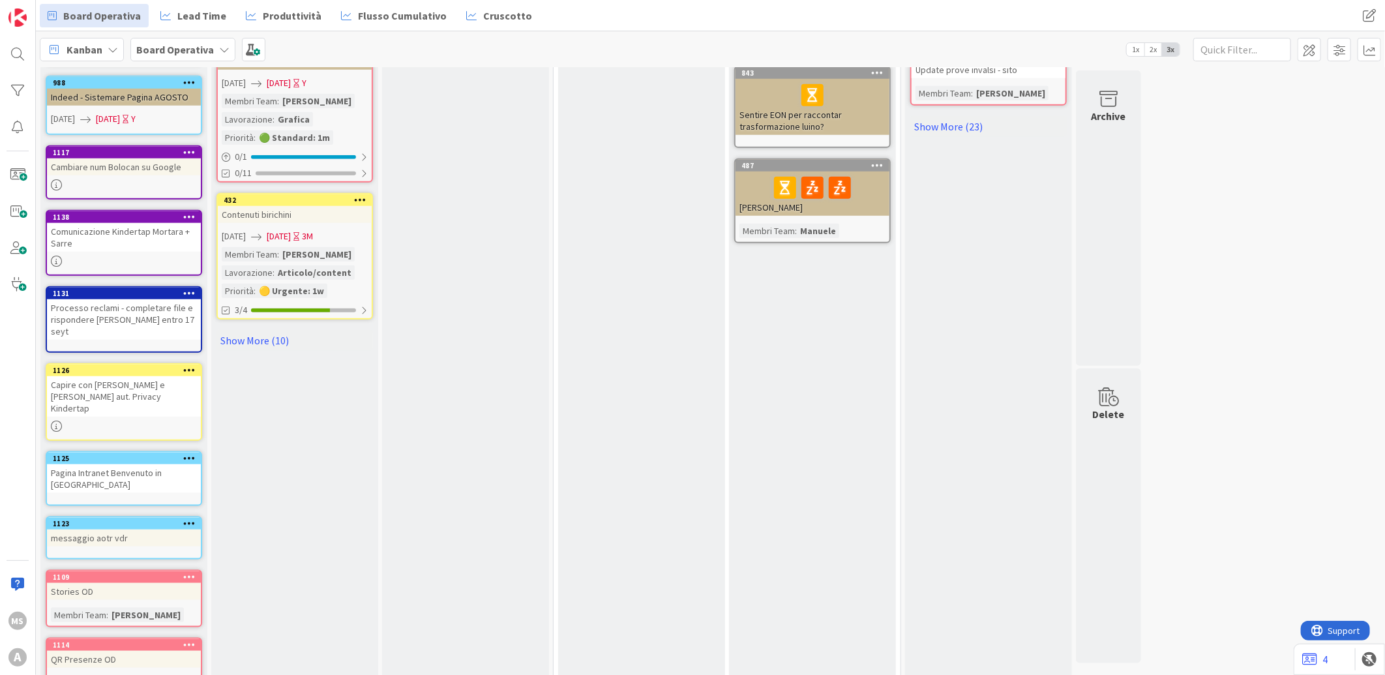
scroll to position [790, 0]
click at [194, 518] on icon at bounding box center [189, 522] width 12 height 9
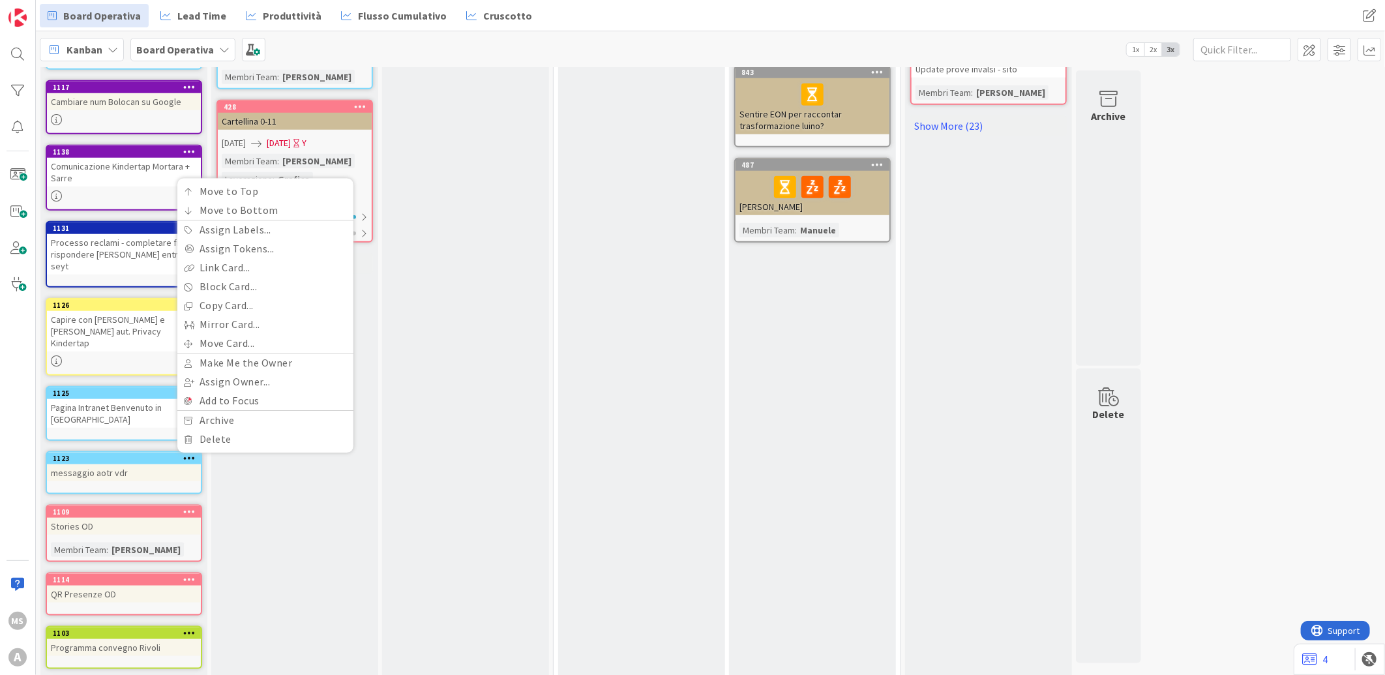
scroll to position [727, 0]
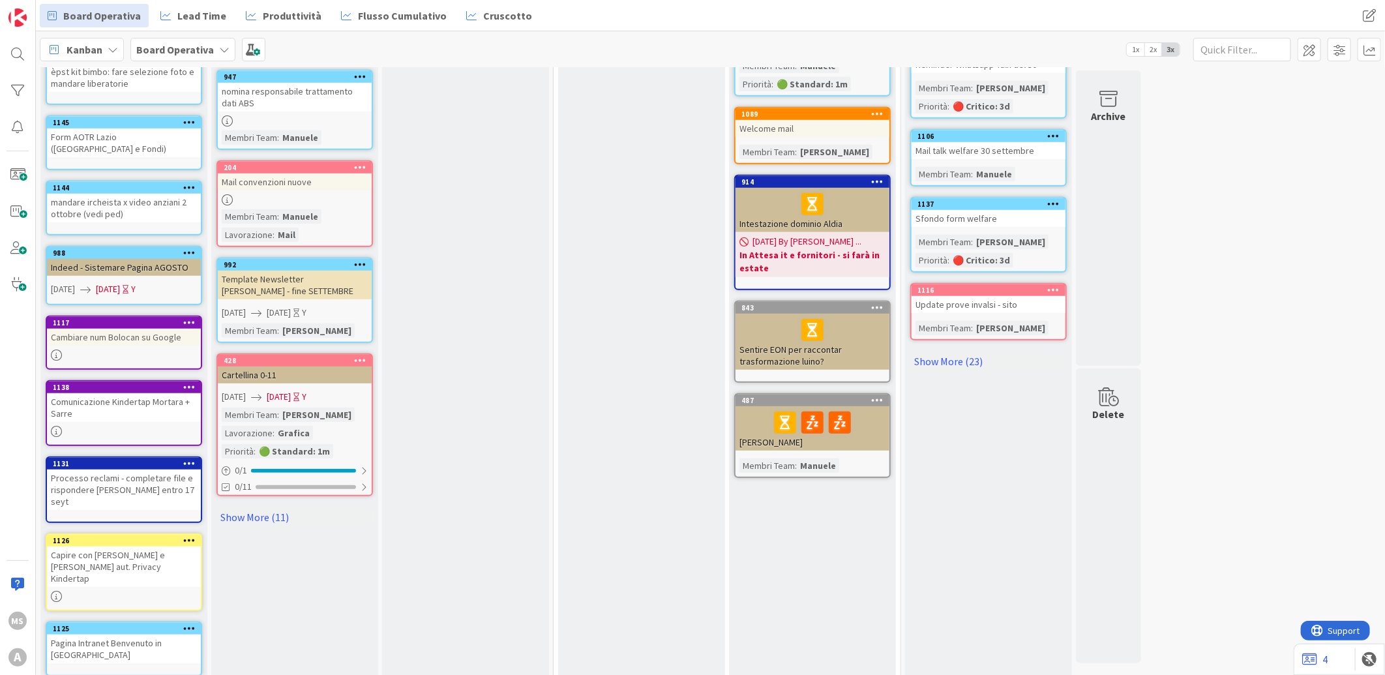
scroll to position [599, 0]
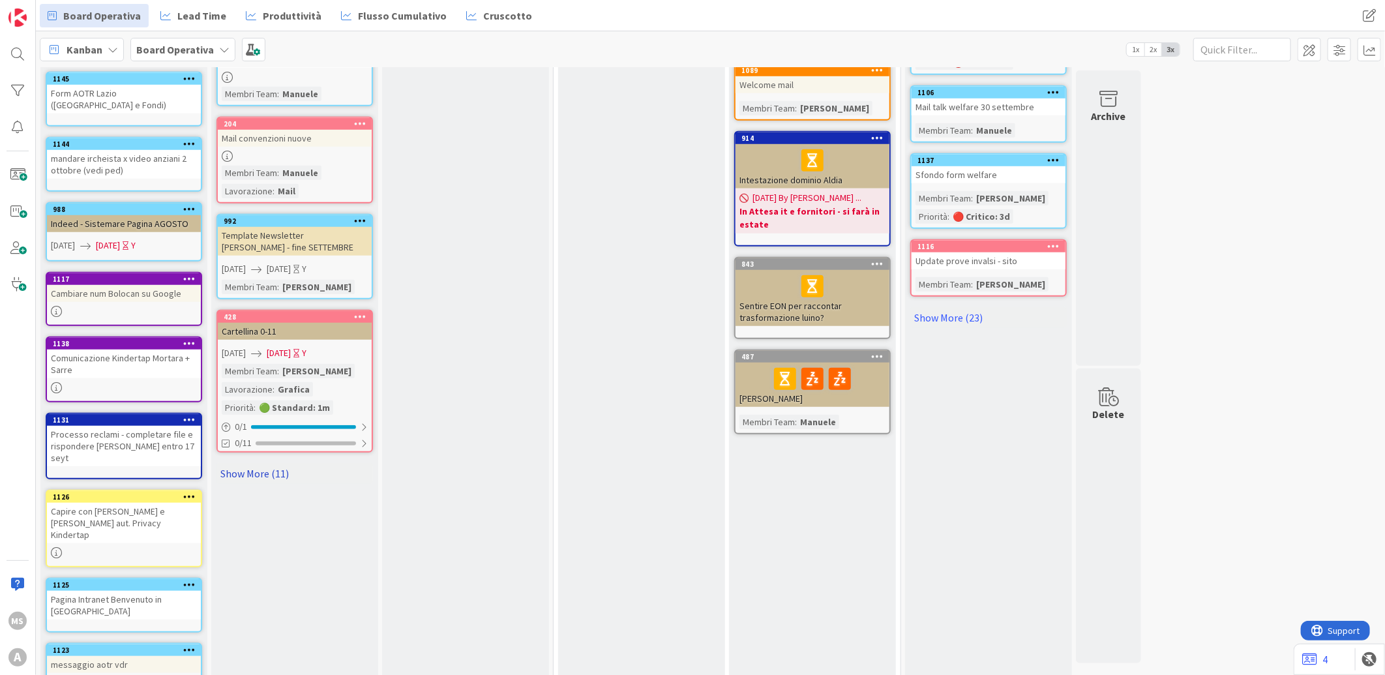
click at [272, 463] on link "Show More (11)" at bounding box center [295, 473] width 157 height 21
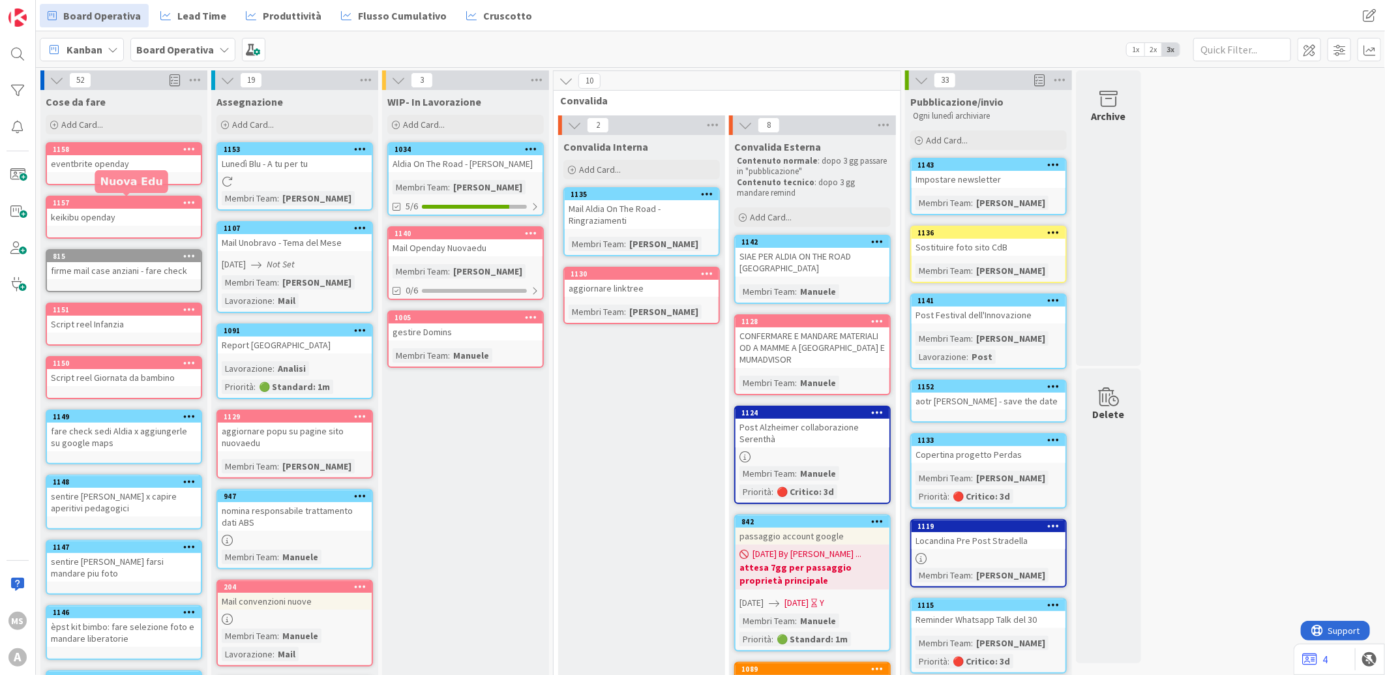
scroll to position [37, 0]
